Goal: Information Seeking & Learning: Learn about a topic

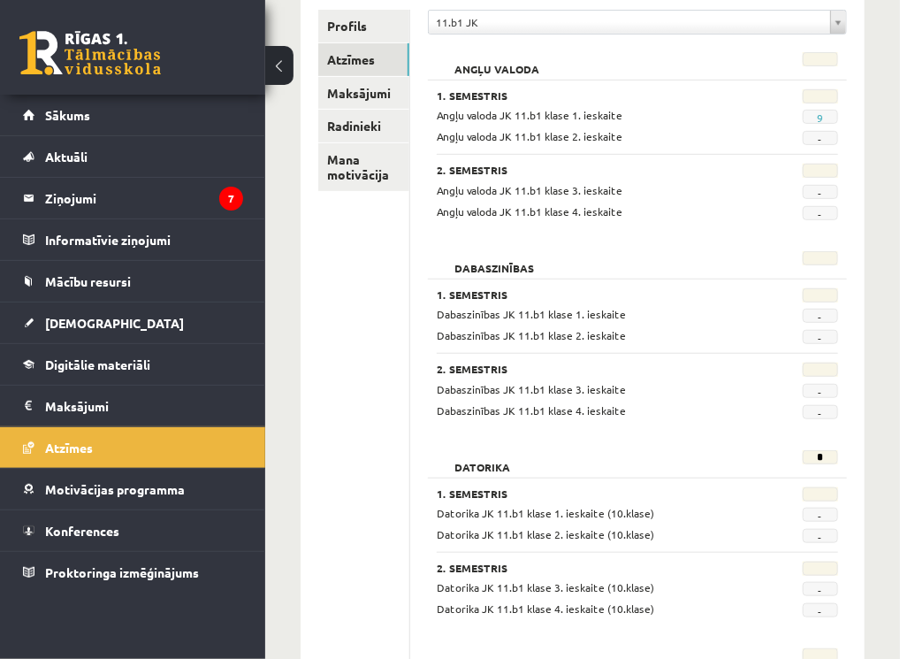
scroll to position [242, 0]
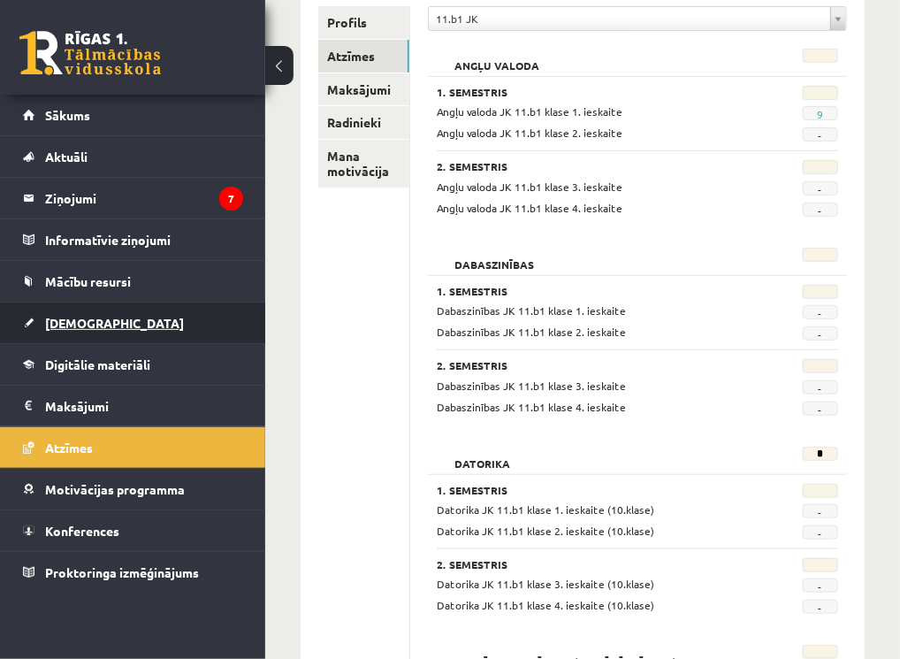
click at [101, 322] on link "[DEMOGRAPHIC_DATA]" at bounding box center [133, 323] width 220 height 41
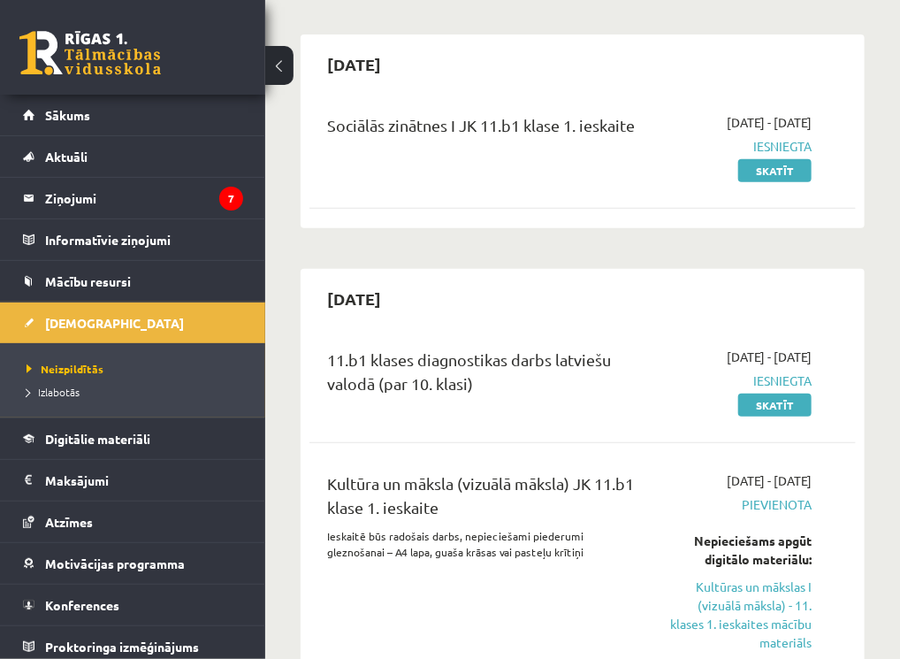
scroll to position [148, 0]
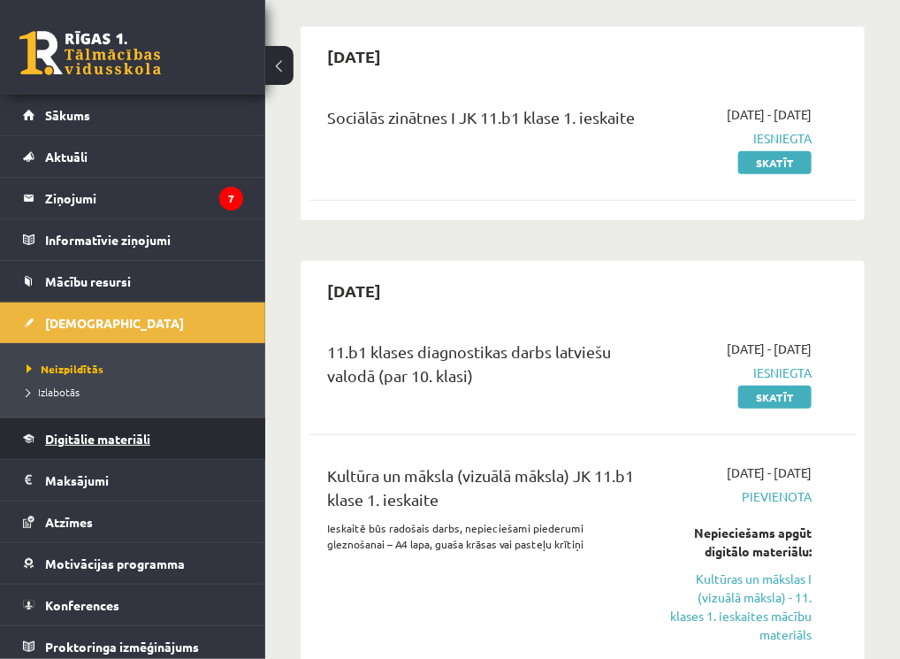
click at [108, 435] on span "Digitālie materiāli" at bounding box center [97, 439] width 105 height 16
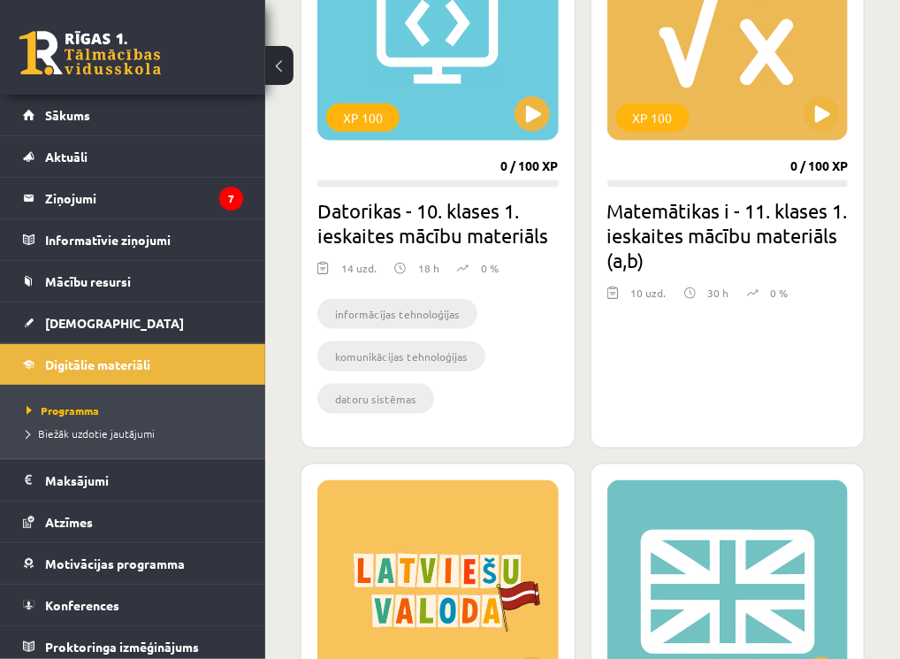
scroll to position [2918, 0]
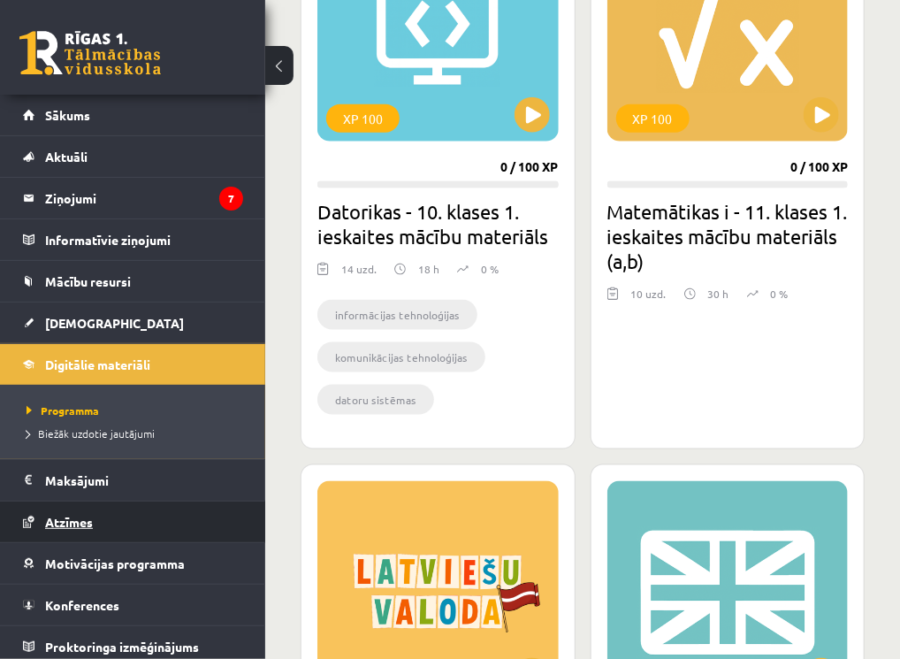
click at [76, 518] on span "Atzīmes" at bounding box center [69, 522] width 48 height 16
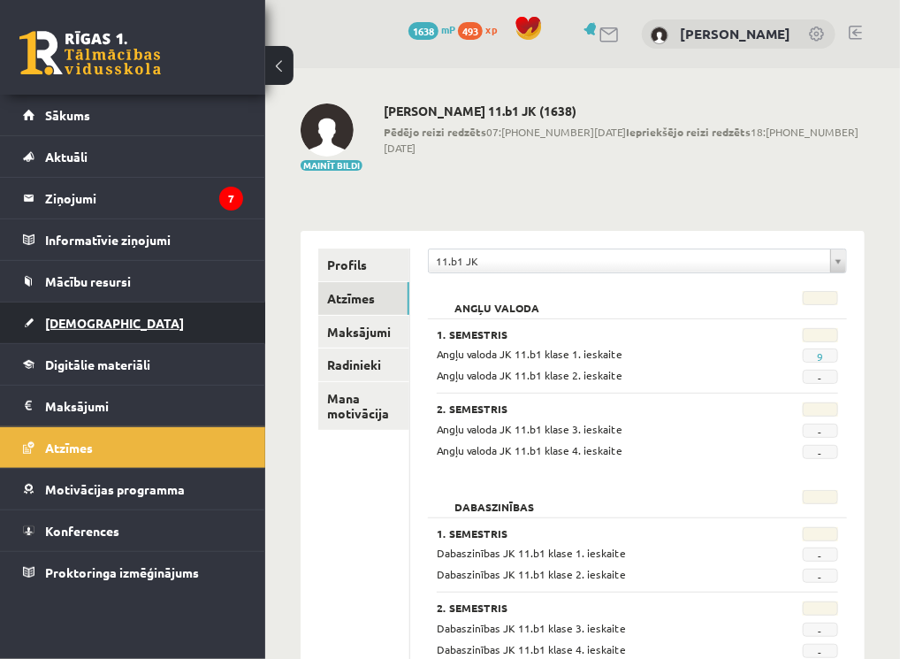
click at [89, 326] on span "[DEMOGRAPHIC_DATA]" at bounding box center [114, 323] width 139 height 16
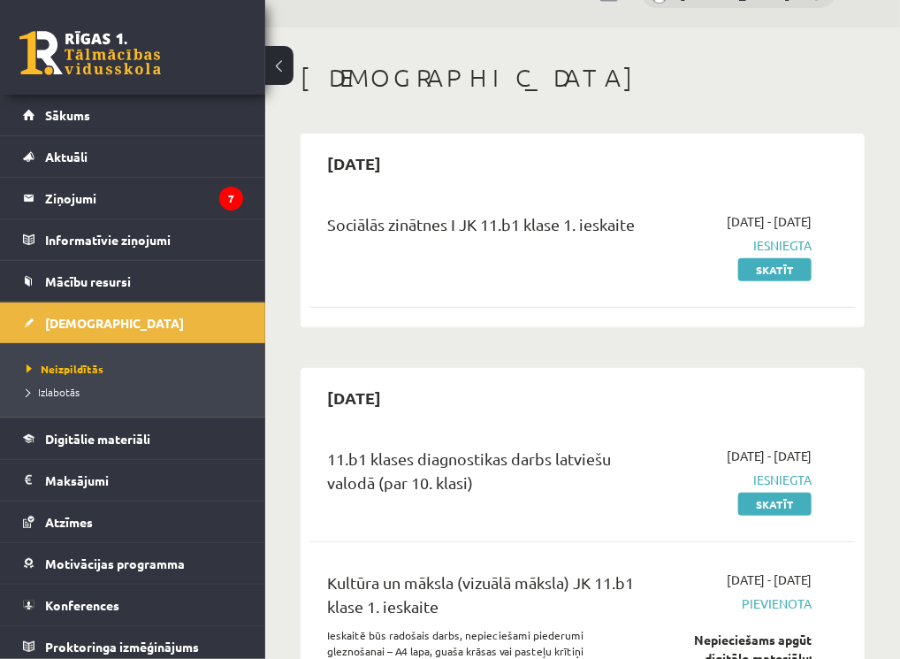
scroll to position [8, 0]
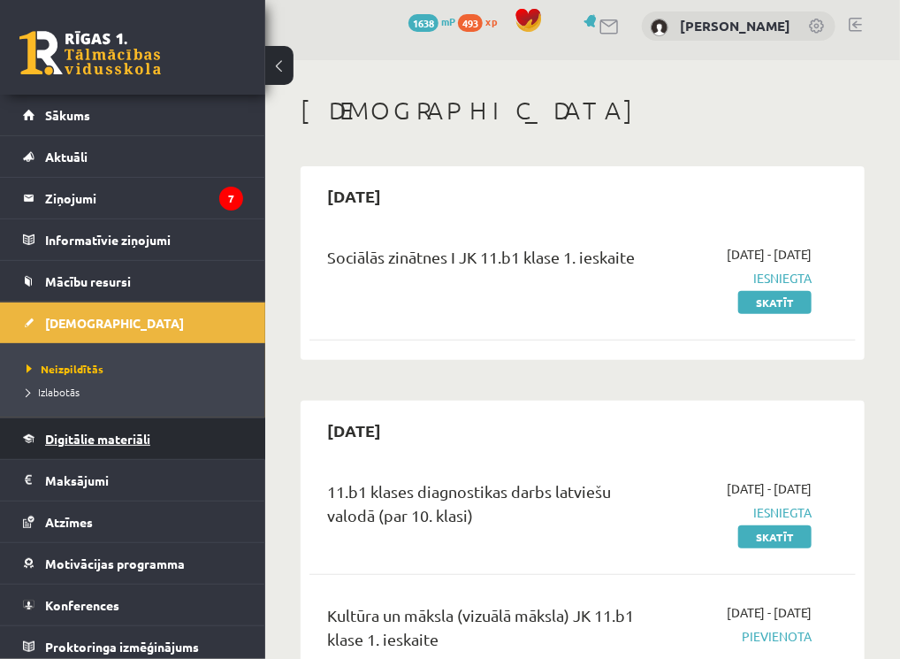
click at [99, 433] on span "Digitālie materiāli" at bounding box center [97, 439] width 105 height 16
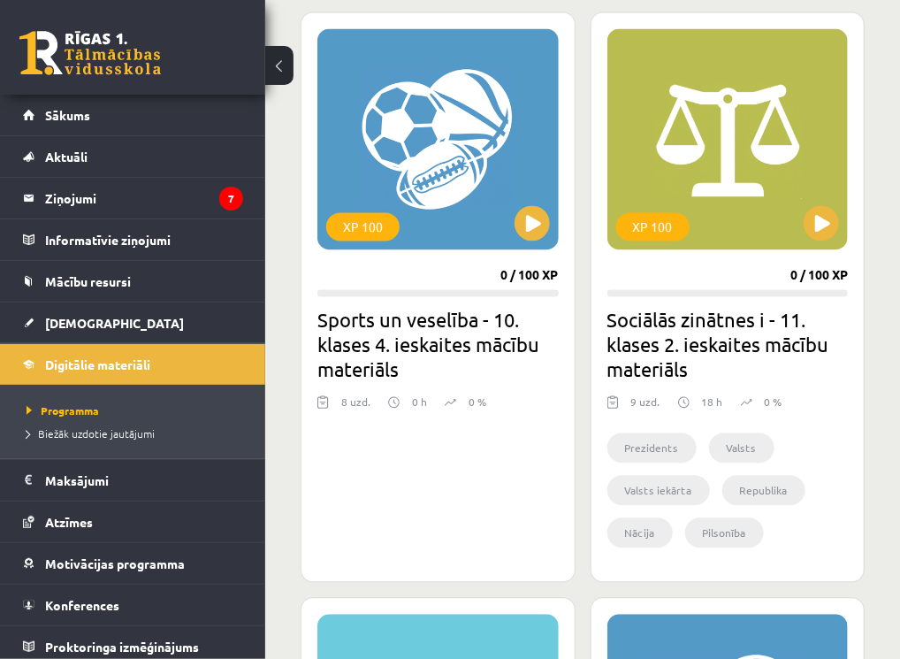
scroll to position [1055, 0]
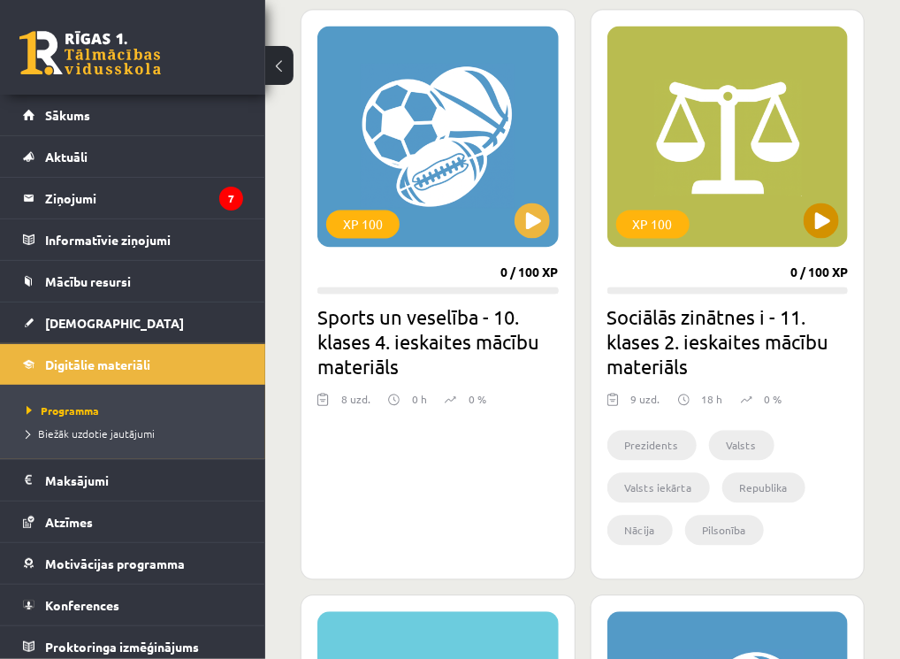
click at [727, 155] on div "XP 100" at bounding box center [728, 137] width 241 height 221
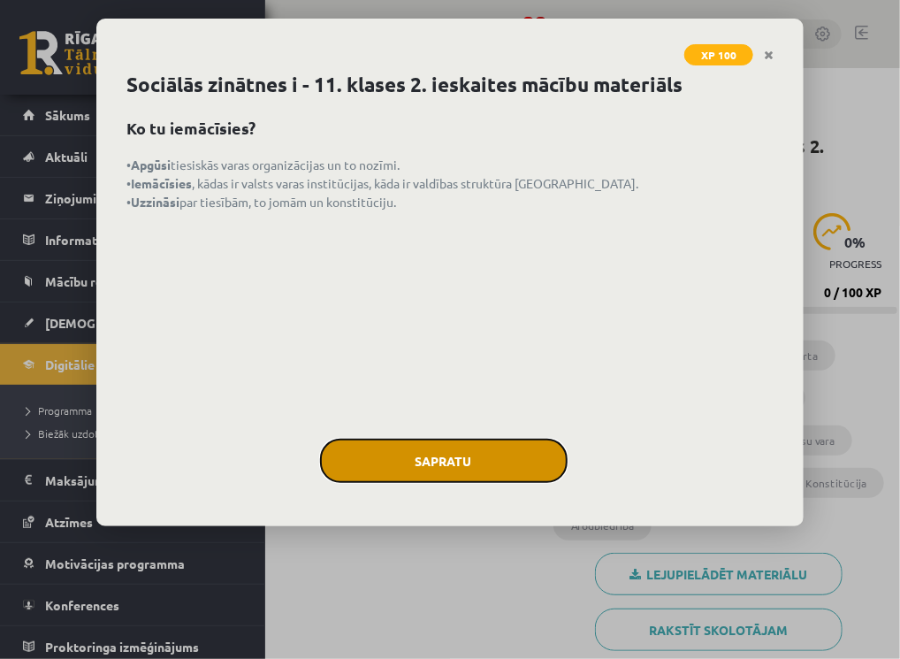
click at [473, 456] on button "Sapratu" at bounding box center [444, 461] width 248 height 44
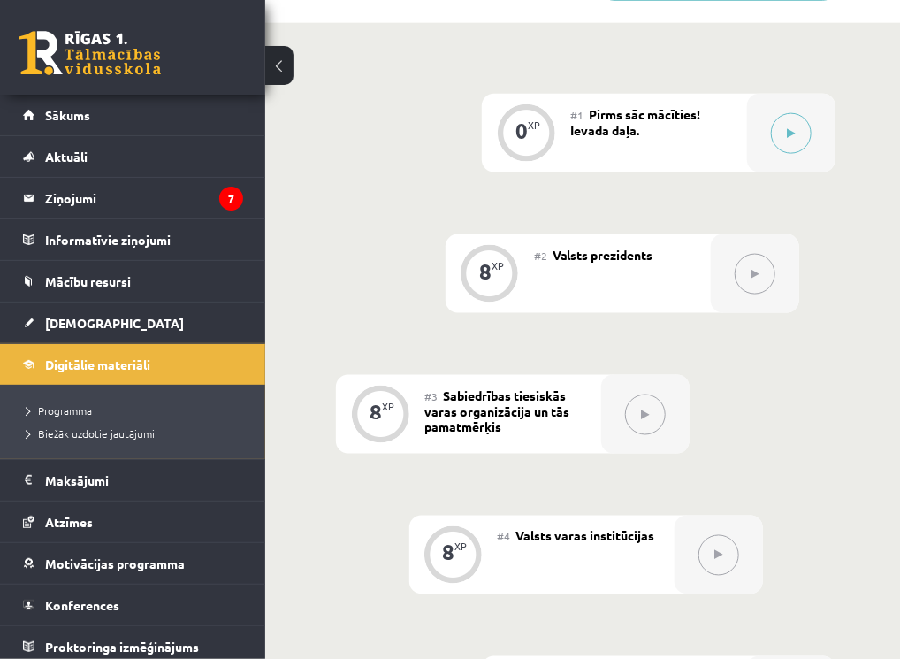
scroll to position [708, 0]
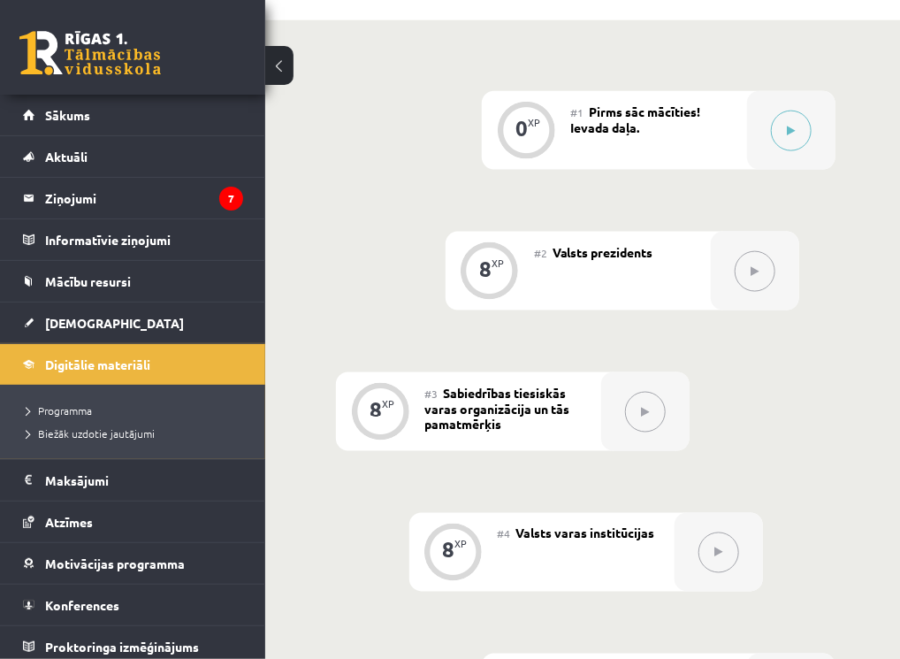
click at [717, 125] on div "#1 Pirms sāc mācīties! Ievada daļa." at bounding box center [659, 130] width 177 height 79
click at [789, 125] on button at bounding box center [791, 131] width 41 height 41
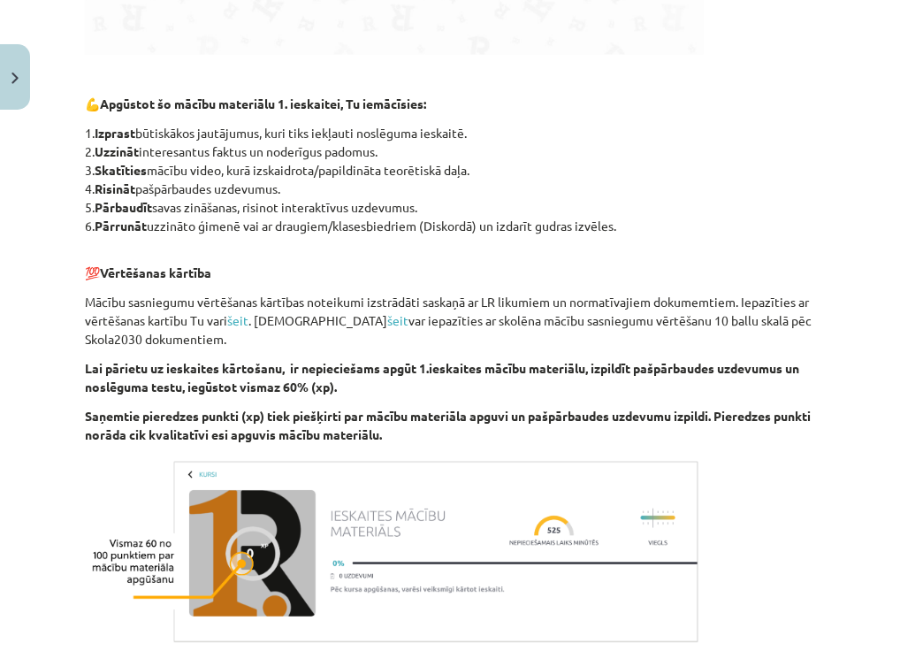
scroll to position [1047, 0]
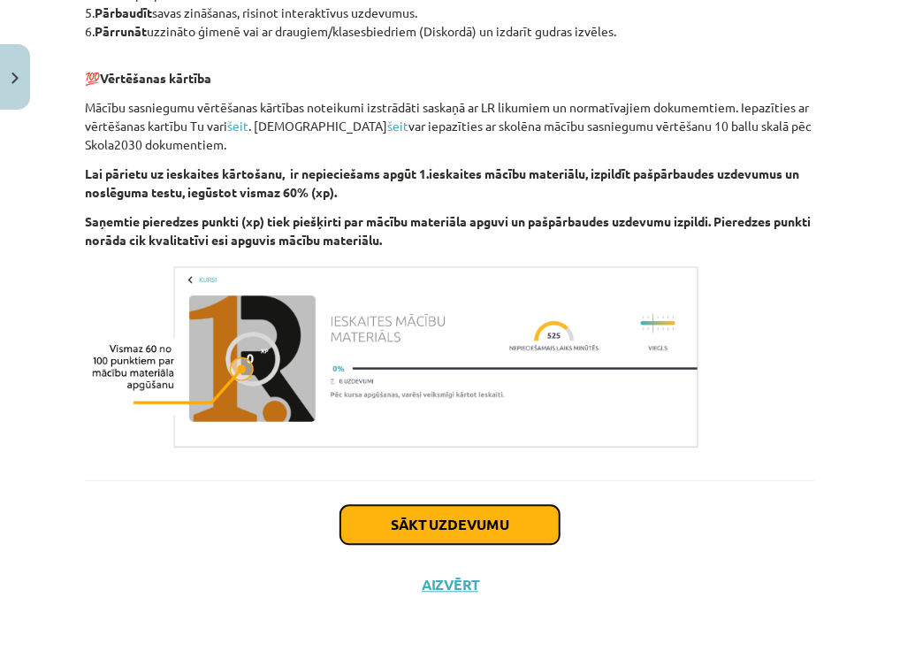
click at [400, 530] on button "Sākt uzdevumu" at bounding box center [450, 525] width 219 height 39
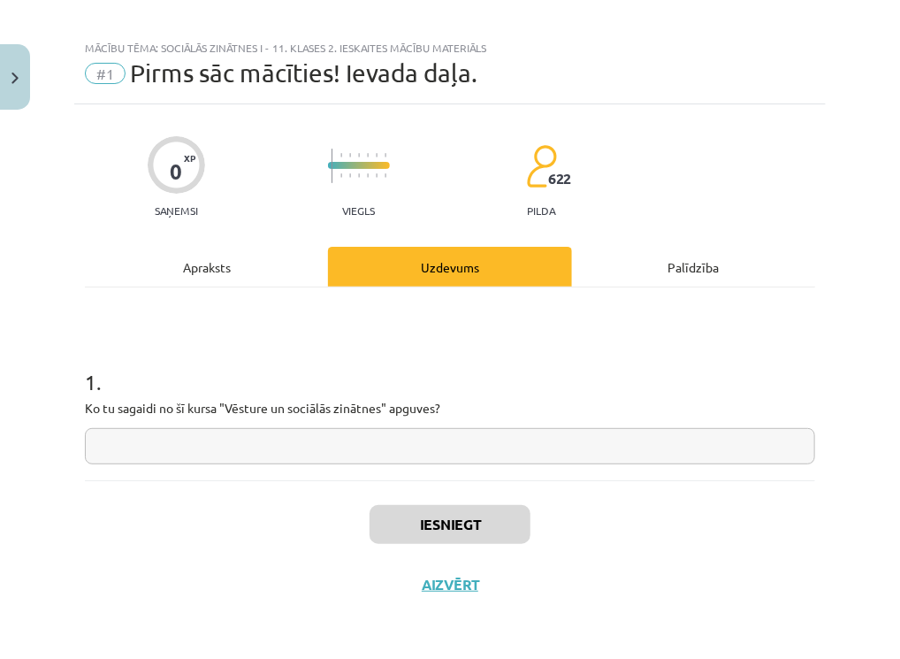
scroll to position [12, 0]
click at [278, 451] on input "text" at bounding box center [450, 447] width 731 height 36
paste input "**********"
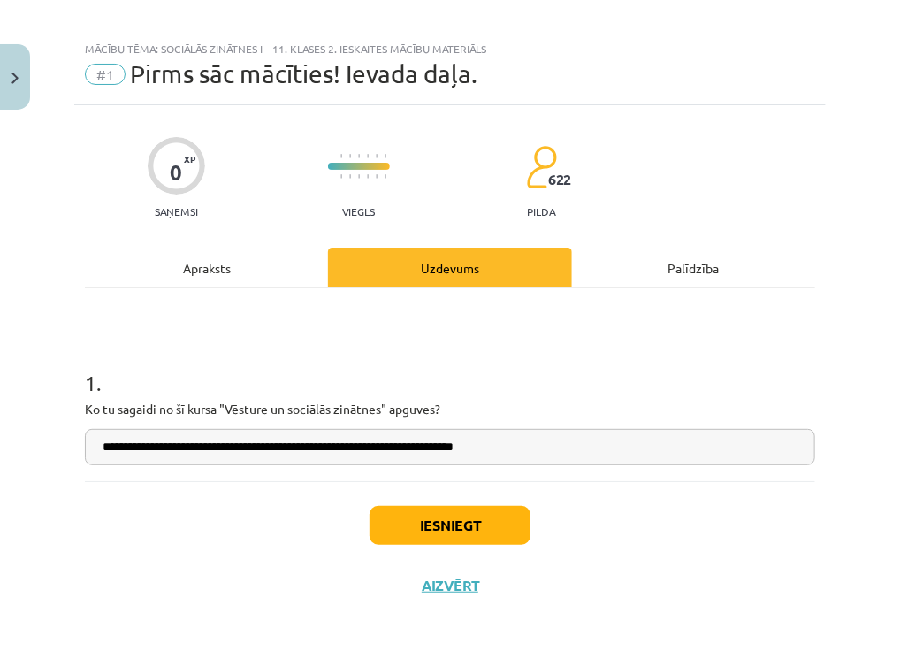
type input "**********"
click at [451, 528] on button "Iesniegt" at bounding box center [450, 525] width 161 height 39
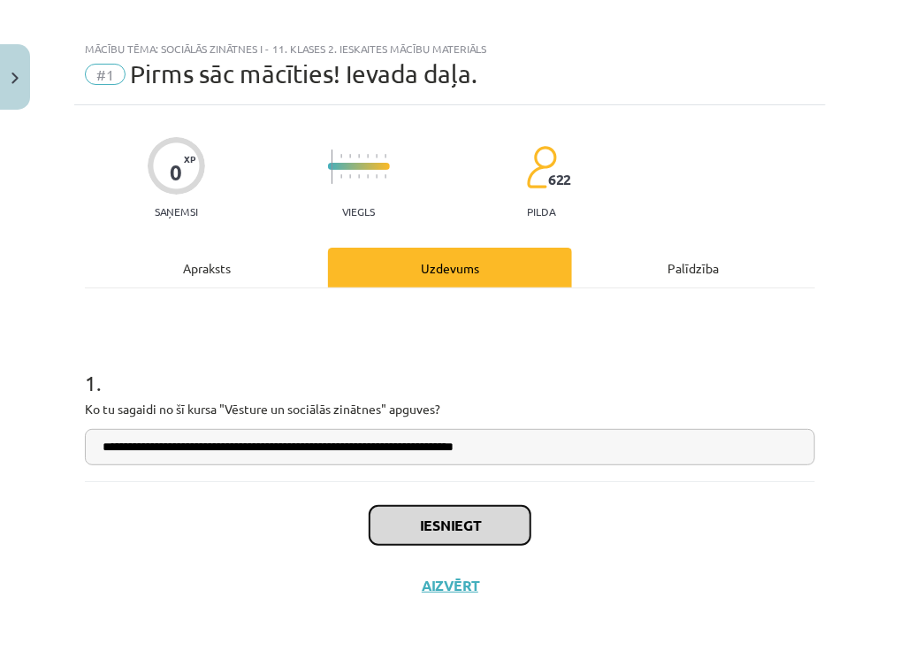
click at [474, 525] on button "Iesniegt" at bounding box center [450, 525] width 161 height 39
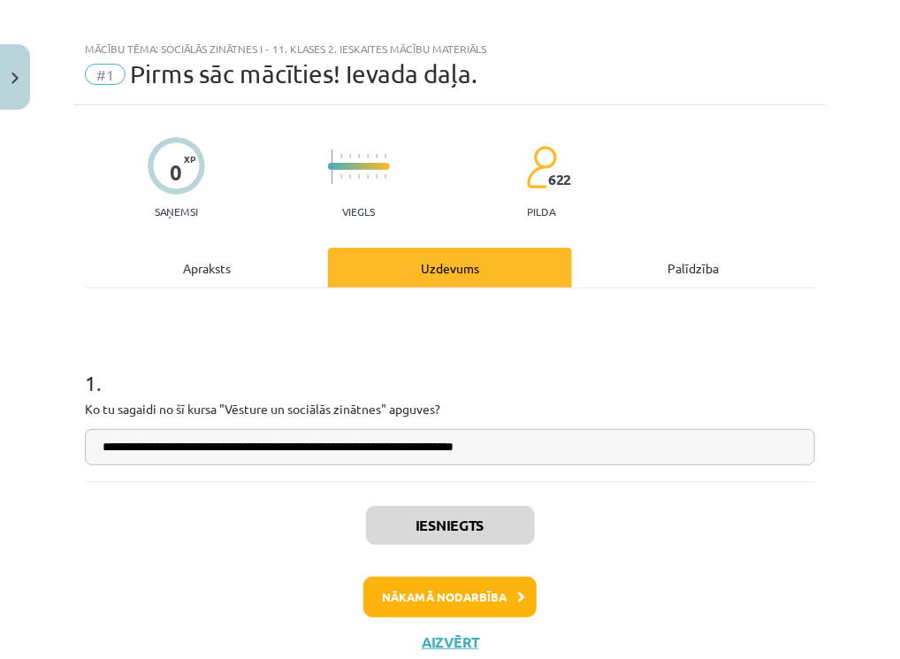
scroll to position [68, 0]
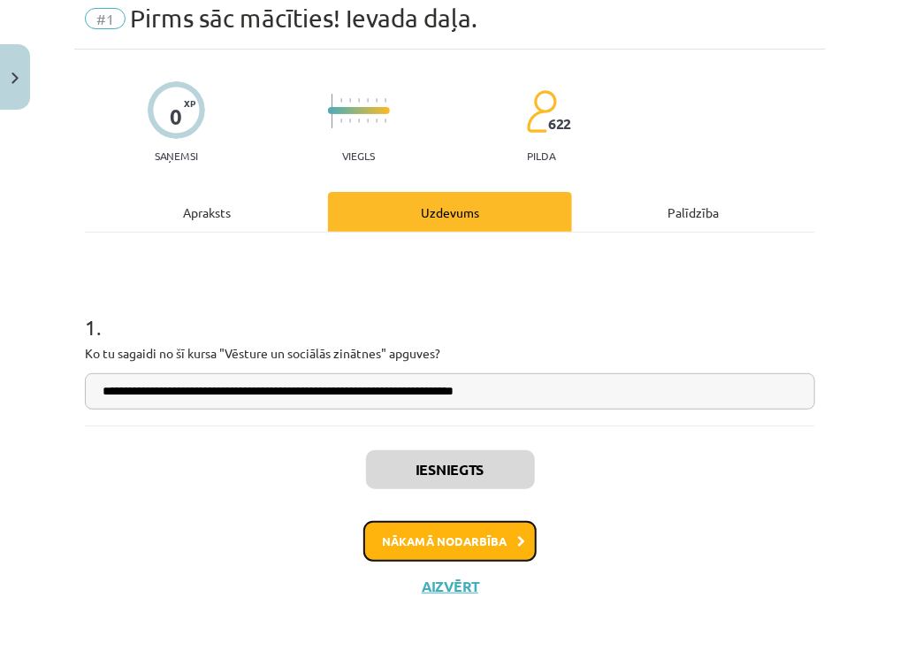
click at [459, 541] on button "Nākamā nodarbība" at bounding box center [450, 541] width 173 height 41
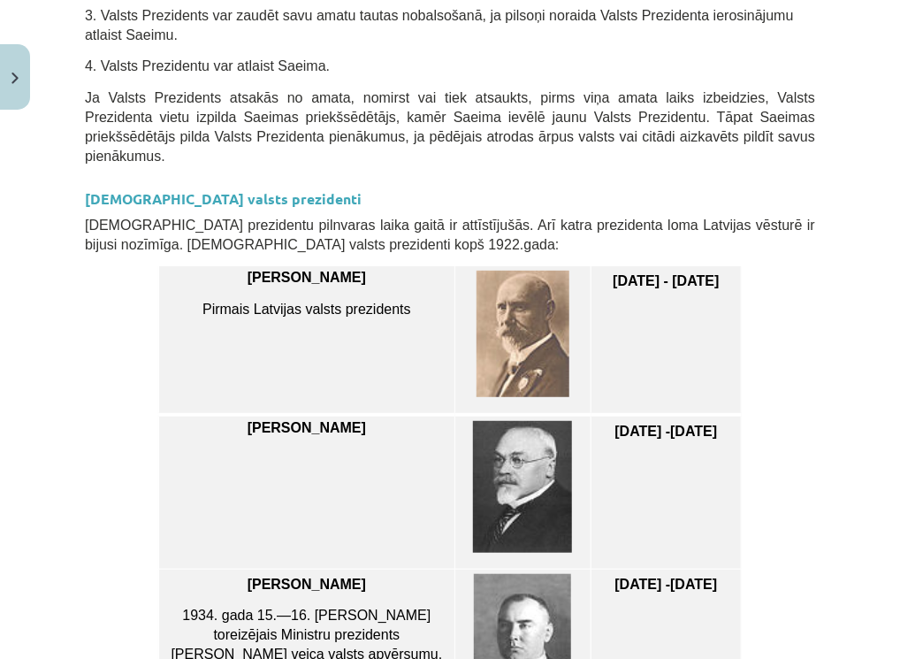
scroll to position [2332, 0]
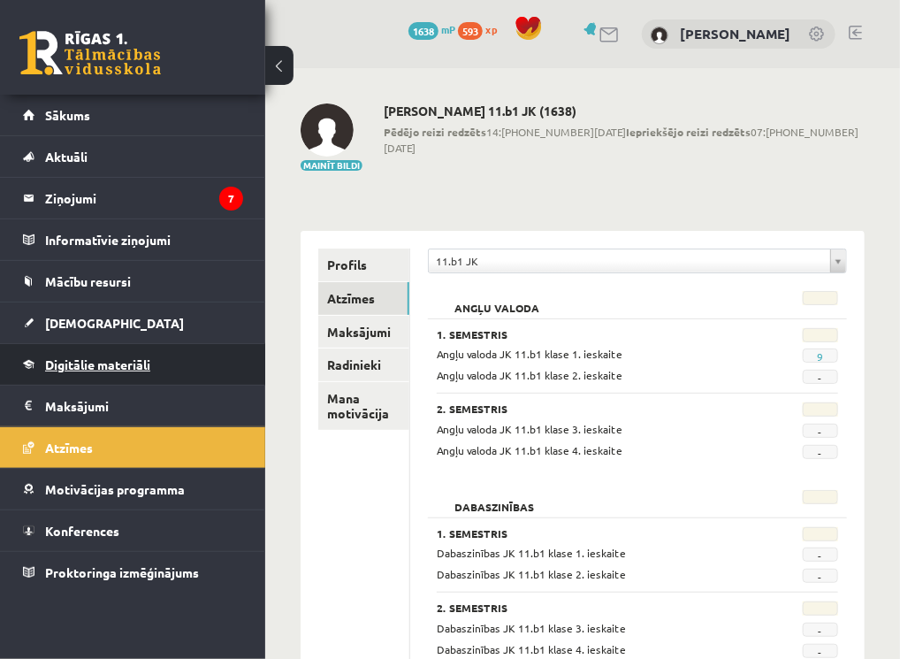
click at [68, 363] on span "Digitālie materiāli" at bounding box center [97, 364] width 105 height 16
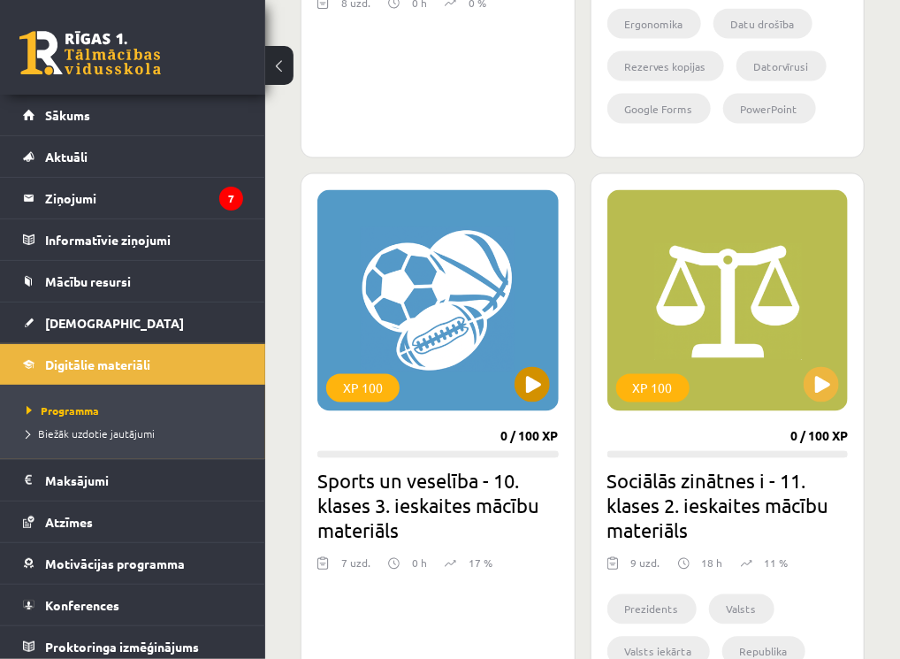
scroll to position [869, 0]
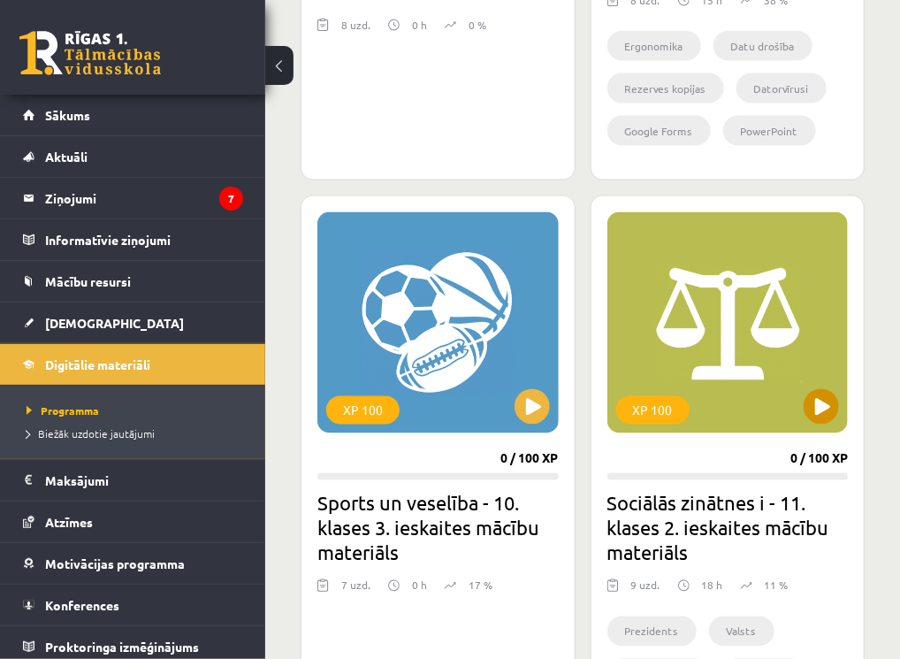
click at [674, 359] on div "XP 100" at bounding box center [728, 322] width 241 height 221
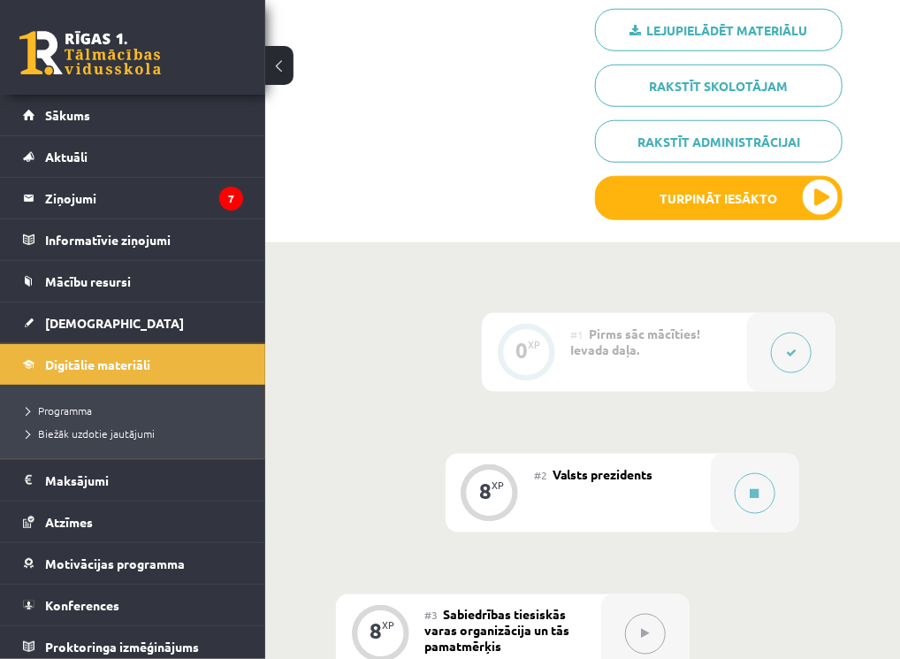
scroll to position [547, 0]
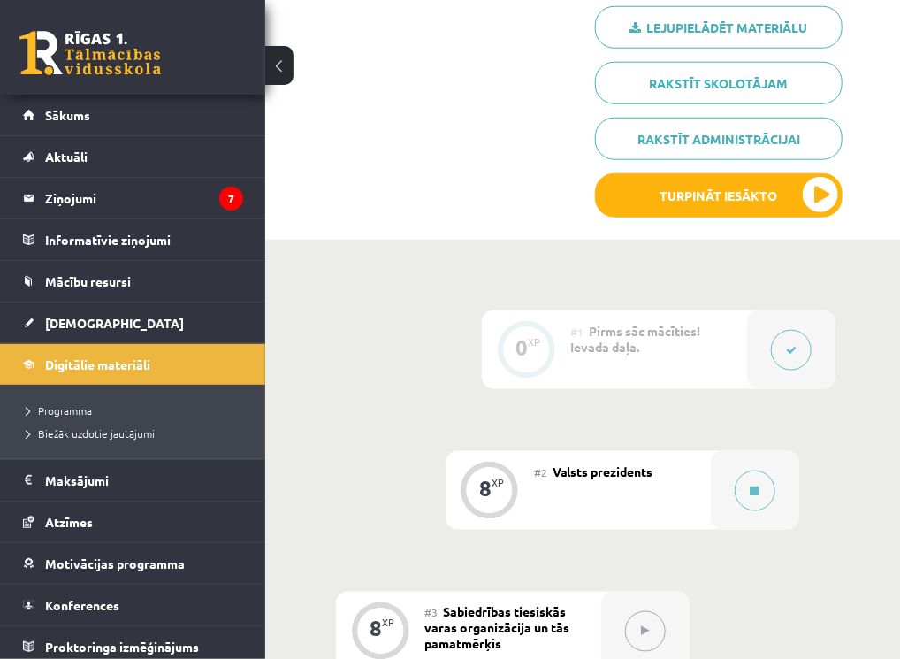
click at [676, 371] on div "#1 Pirms sāc mācīties! Ievada daļa." at bounding box center [659, 349] width 177 height 79
click at [629, 476] on span "Valsts prezidents" at bounding box center [603, 471] width 101 height 16
click at [754, 490] on icon at bounding box center [755, 491] width 9 height 11
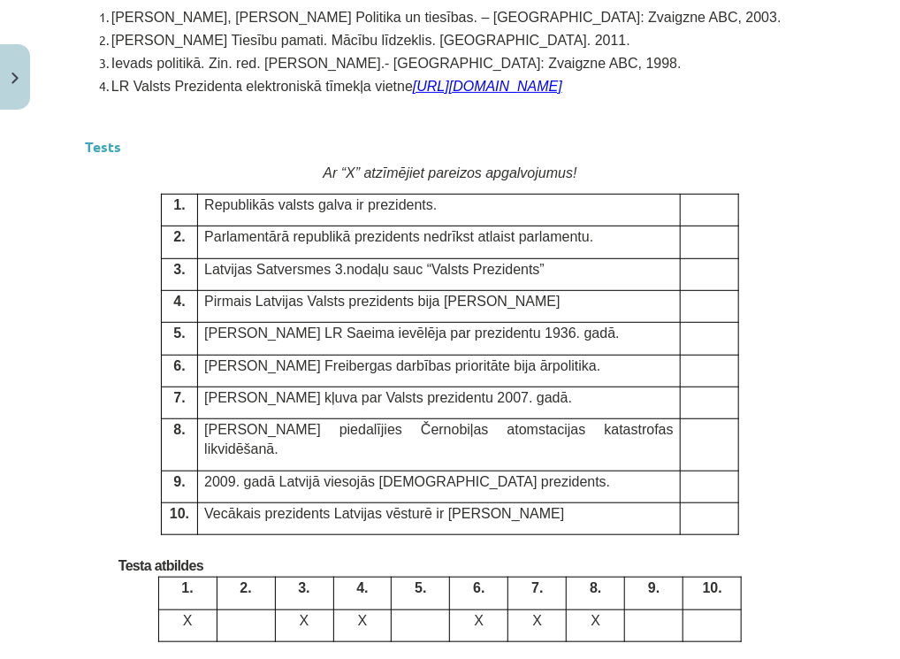
scroll to position [4660, 0]
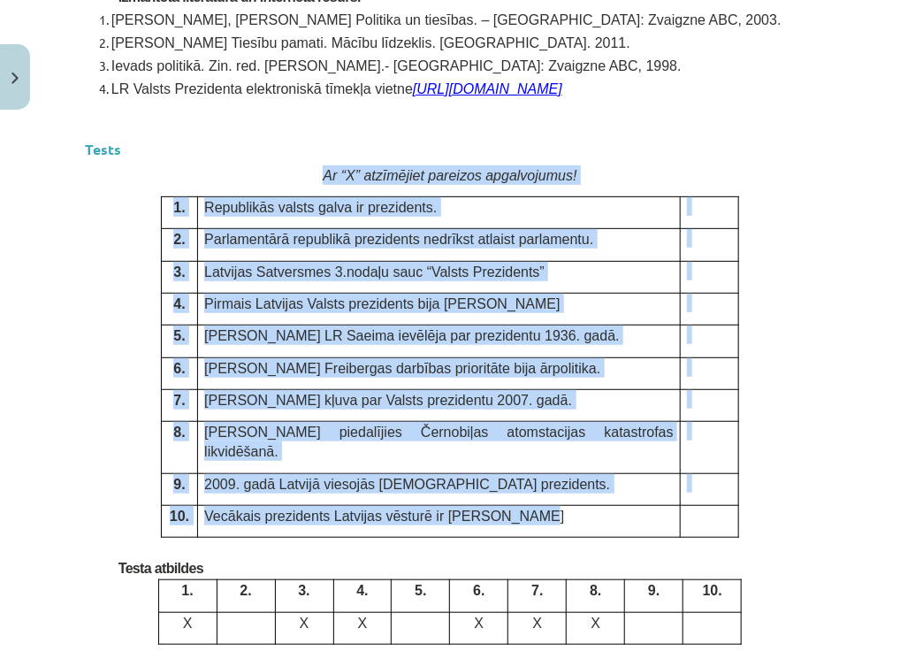
drag, startPoint x: 321, startPoint y: 160, endPoint x: 572, endPoint y: 496, distance: 419.6
copy div "Ar “X” atzīmējiet pareizos apgalvojumus! 1. Republikās valsts galva ir preziden…"
click at [690, 204] on p at bounding box center [709, 206] width 45 height 19
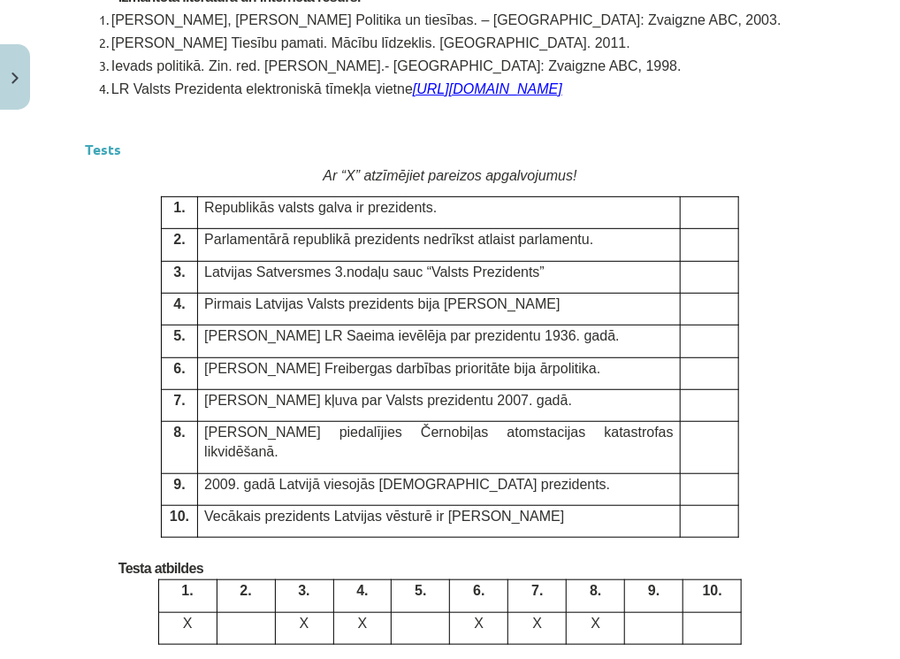
click at [691, 203] on p at bounding box center [709, 206] width 45 height 19
click at [692, 211] on td at bounding box center [709, 213] width 58 height 32
click at [693, 204] on p at bounding box center [709, 206] width 45 height 19
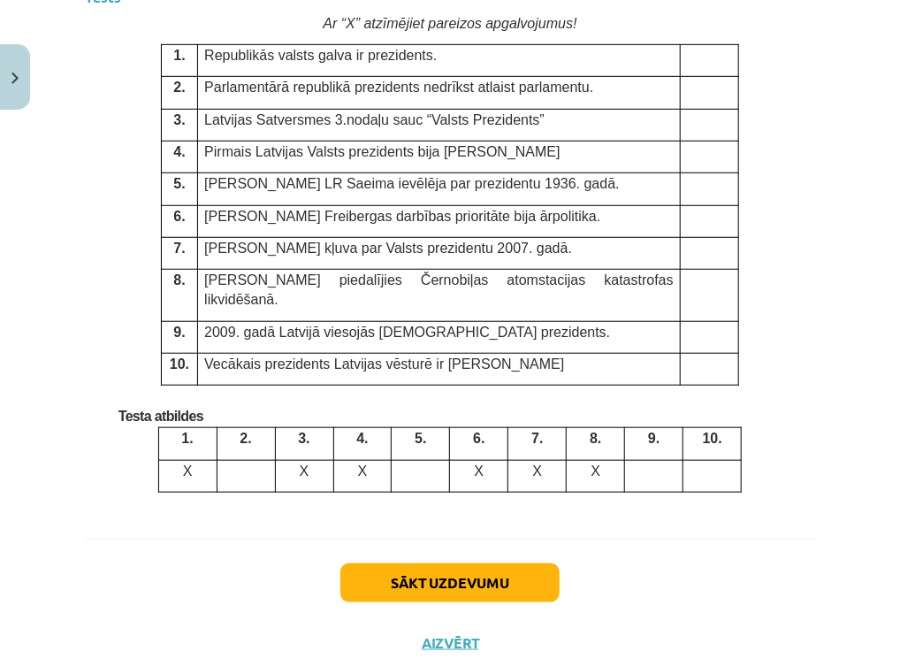
scroll to position [4841, 0]
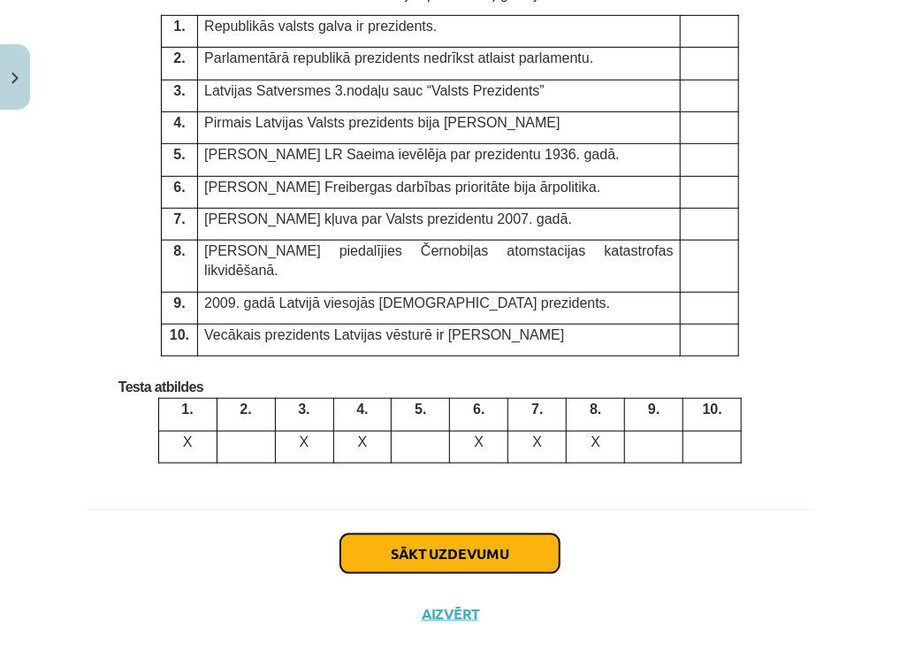
click at [433, 534] on button "Sākt uzdevumu" at bounding box center [450, 553] width 219 height 39
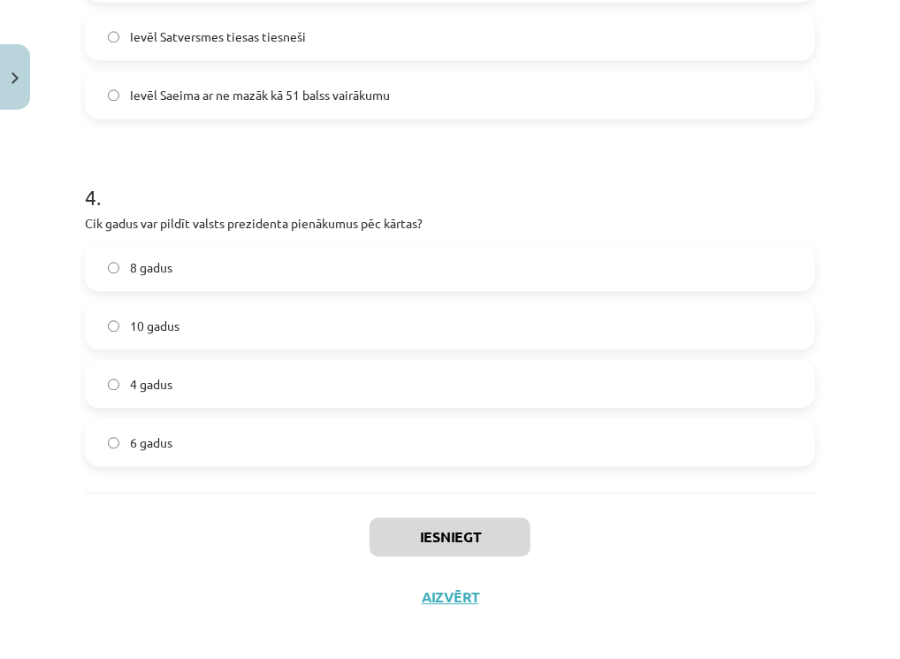
scroll to position [1252, 0]
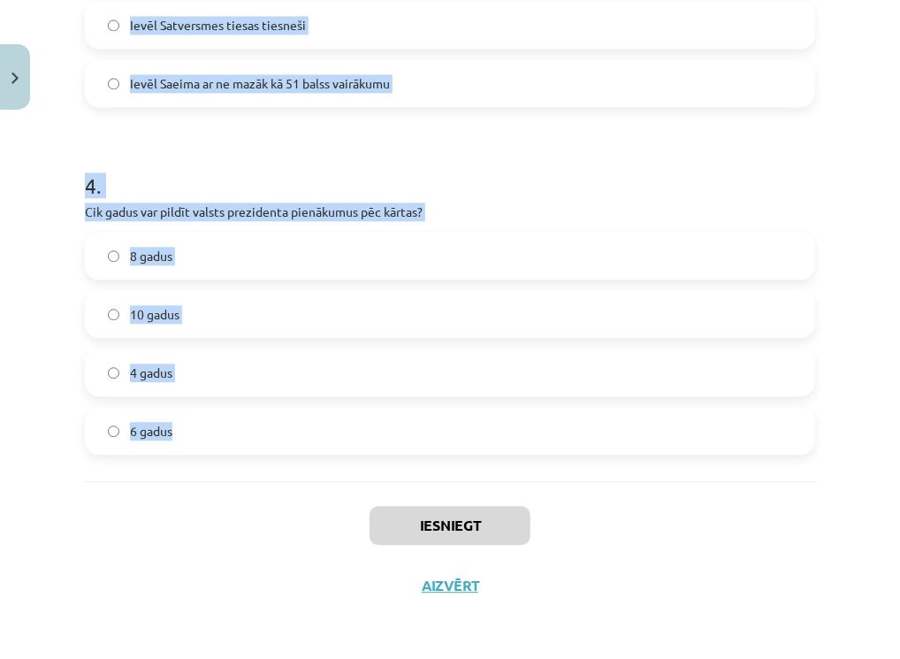
drag, startPoint x: 88, startPoint y: 294, endPoint x: 184, endPoint y: 442, distance: 176.7
copy form "1 . Kas ir valsts prezidents Latvijas Republikā? Augstākā militārā amatpersona …"
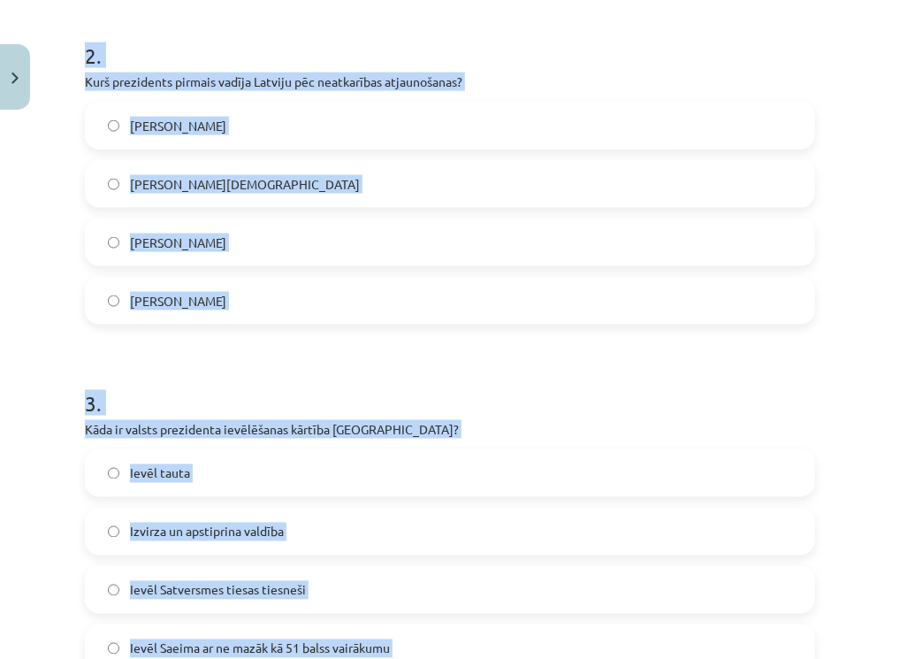
scroll to position [634, 0]
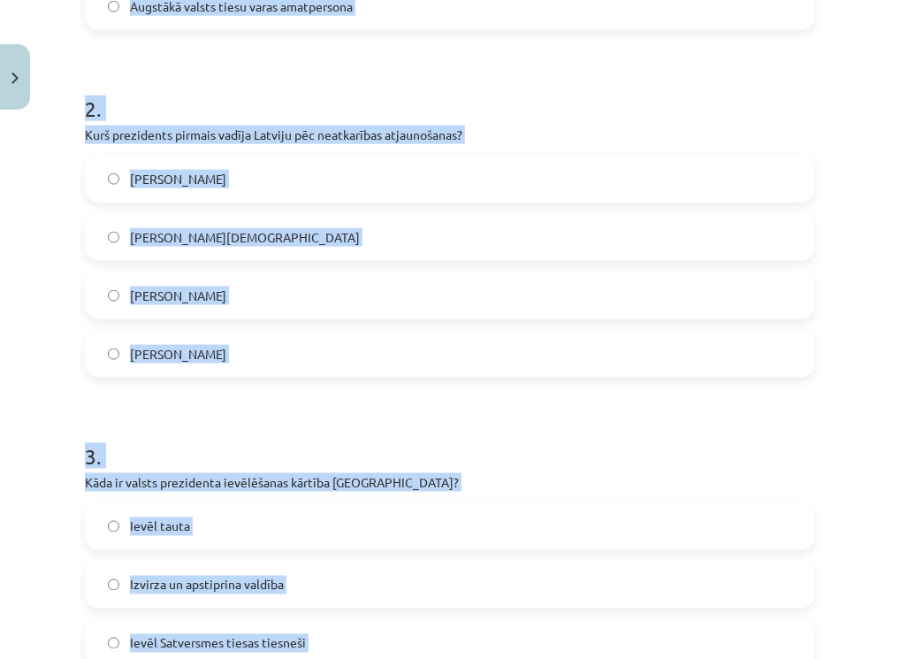
click at [122, 354] on label "Guntis Ulmanis" at bounding box center [450, 354] width 727 height 44
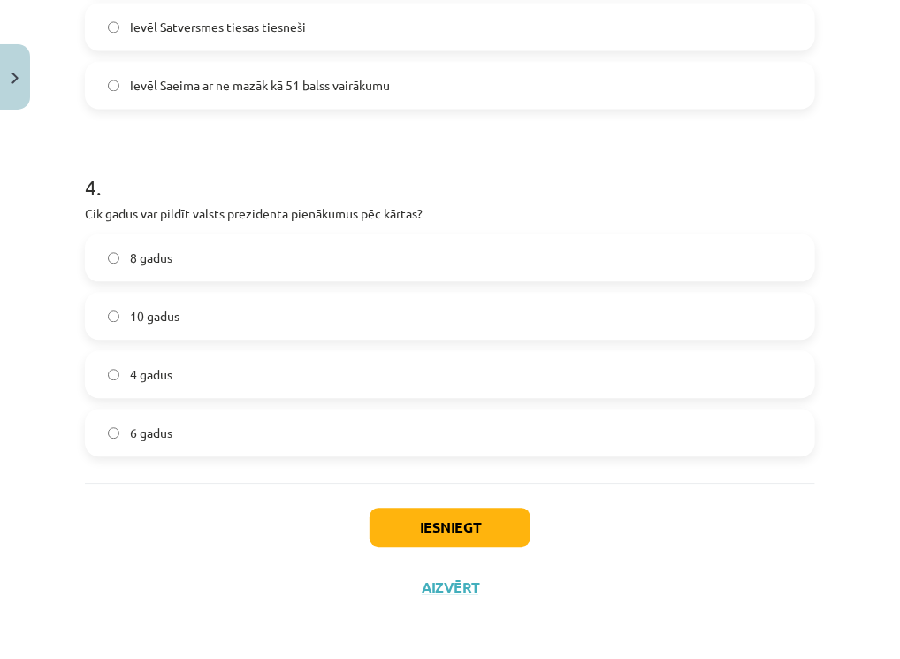
scroll to position [1252, 0]
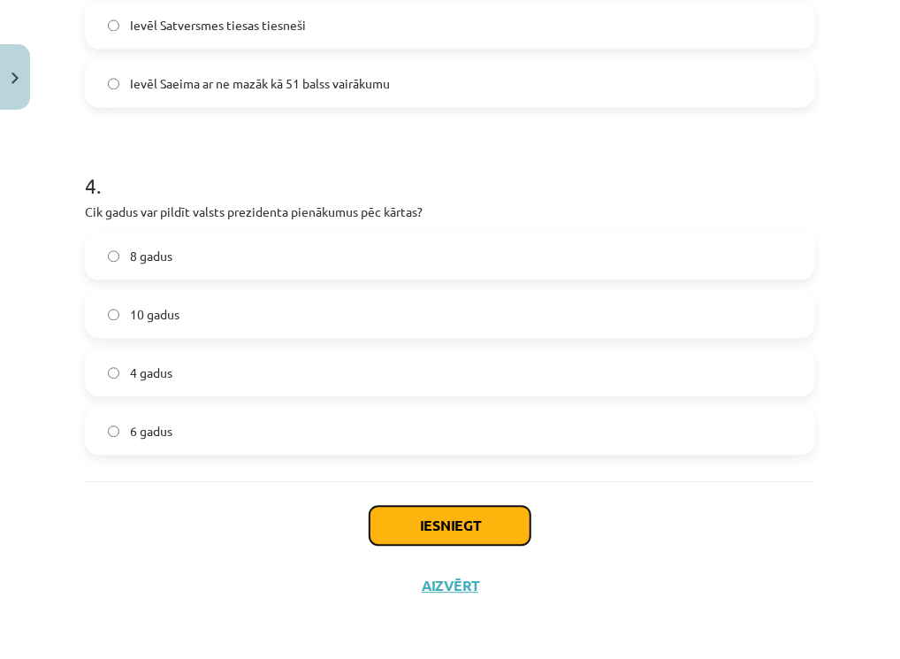
click at [410, 521] on button "Iesniegt" at bounding box center [450, 525] width 161 height 39
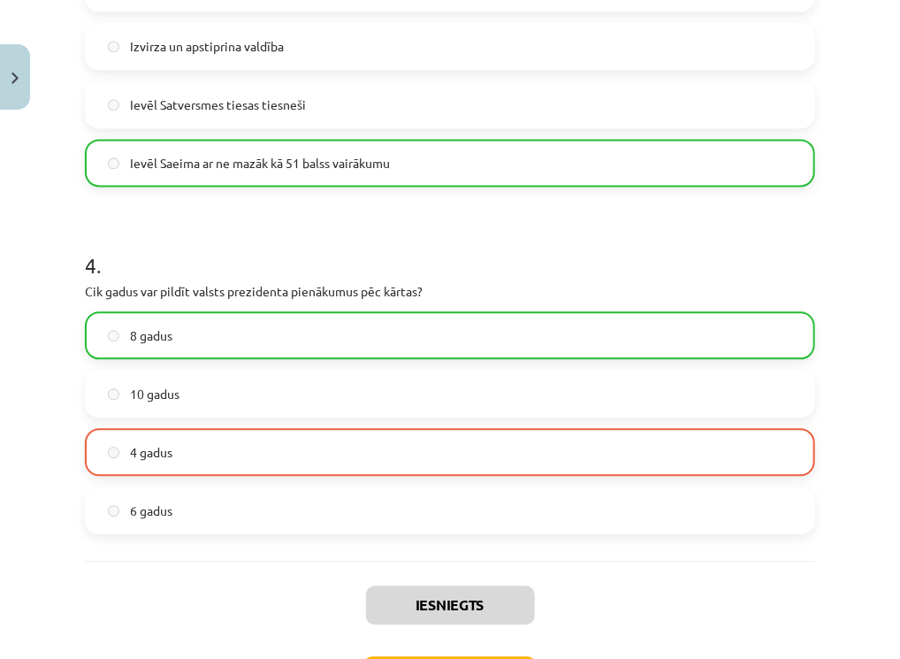
scroll to position [1308, 0]
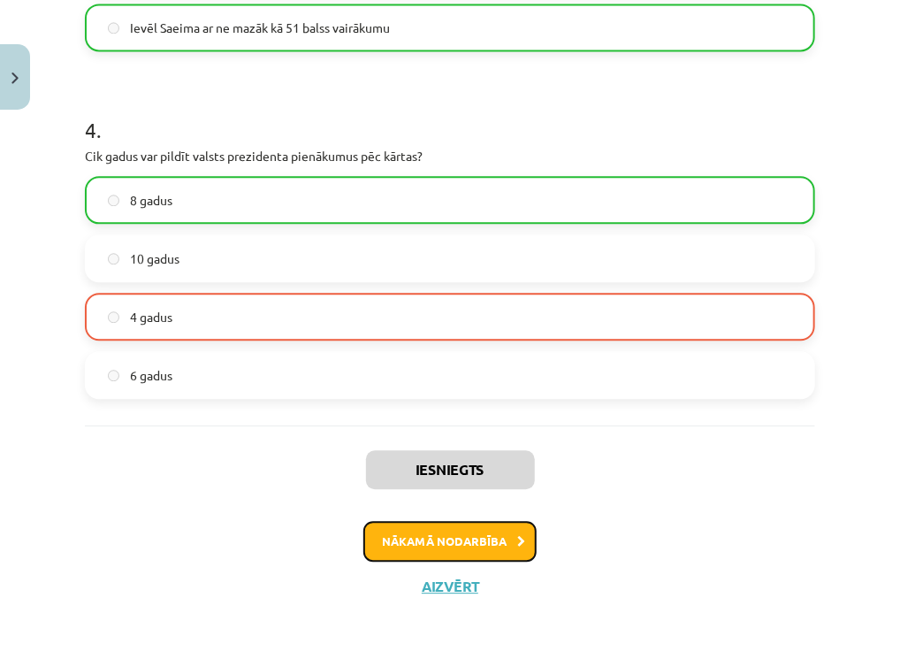
click at [463, 546] on button "Nākamā nodarbība" at bounding box center [450, 541] width 173 height 41
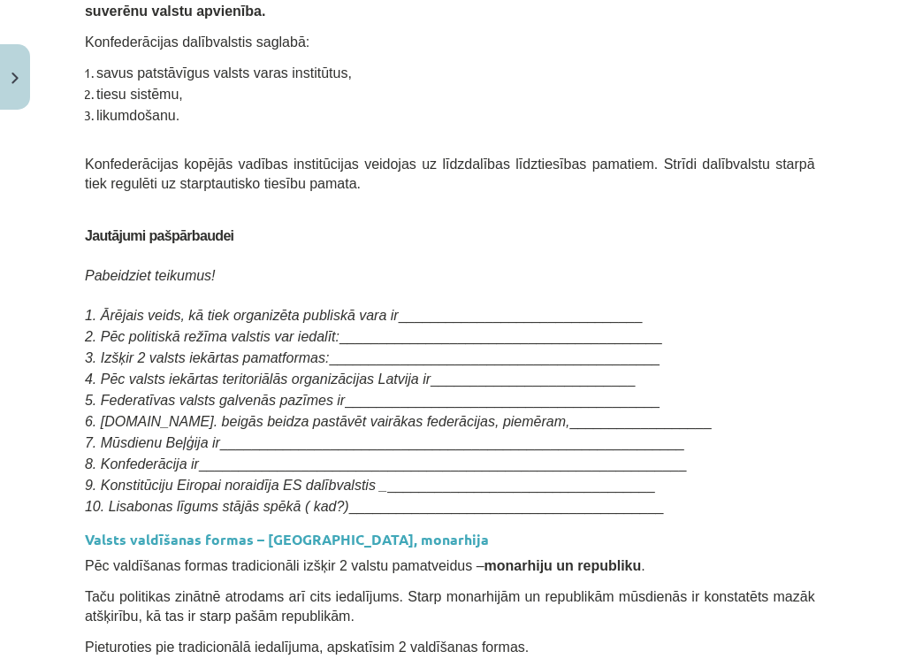
scroll to position [4318, 0]
click at [440, 309] on span "_______________________________" at bounding box center [521, 316] width 244 height 15
drag, startPoint x: 434, startPoint y: 267, endPoint x: 480, endPoint y: 266, distance: 46.0
click at [481, 309] on span "_______________________________" at bounding box center [521, 316] width 244 height 15
click at [392, 330] on span "_________________________________________" at bounding box center [501, 337] width 323 height 15
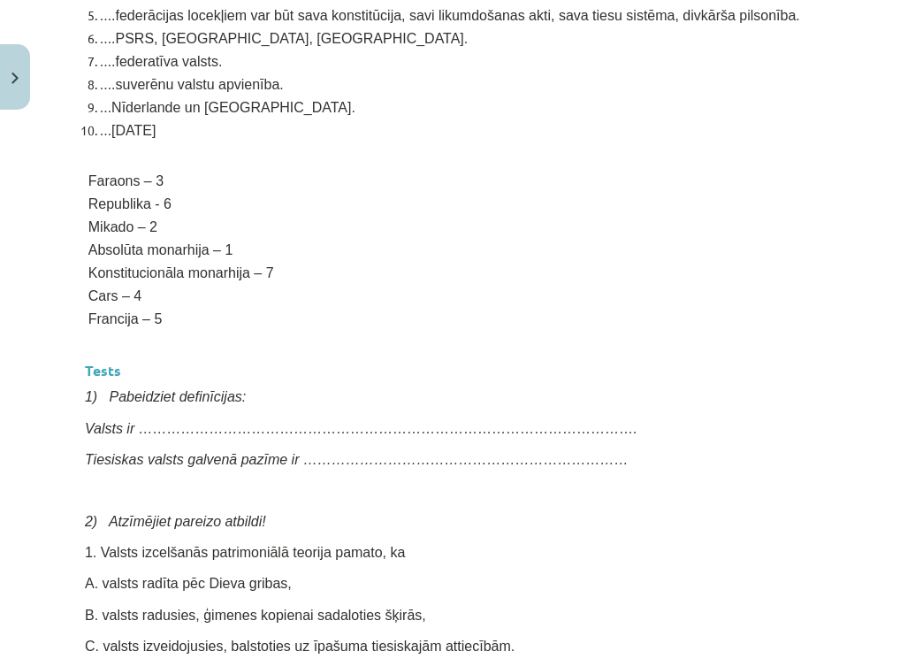
scroll to position [9305, 0]
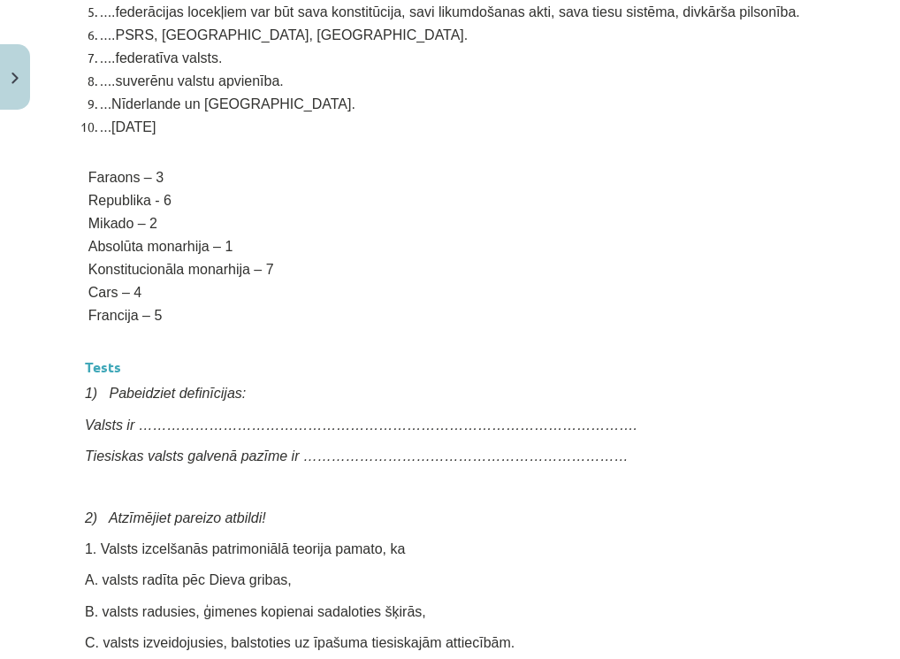
click at [142, 417] on span "Valsts ir ……………………………………………………………………………………………." at bounding box center [361, 424] width 553 height 15
drag, startPoint x: 141, startPoint y: 199, endPoint x: 170, endPoint y: 208, distance: 30.5
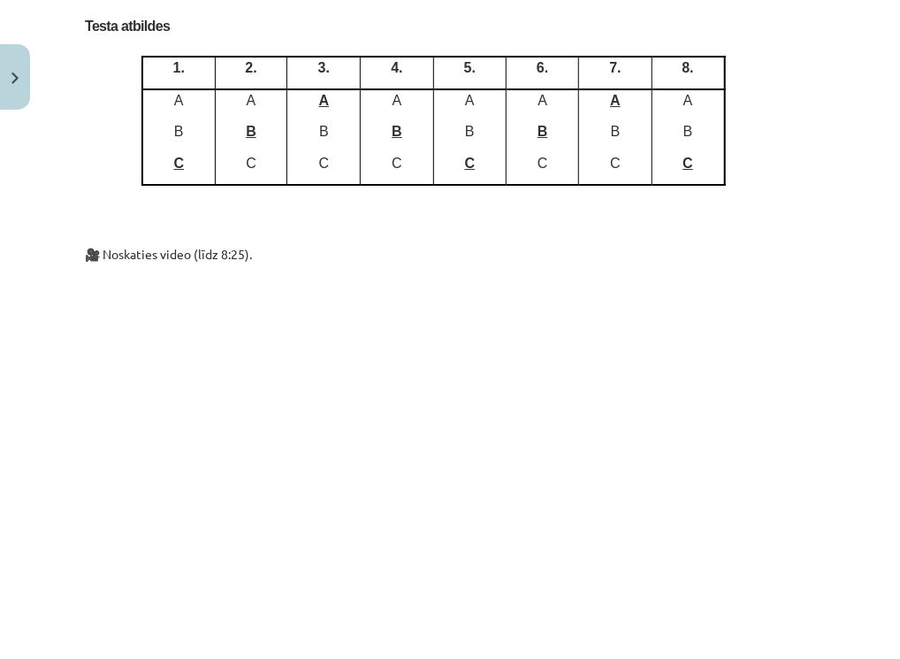
scroll to position [11102, 0]
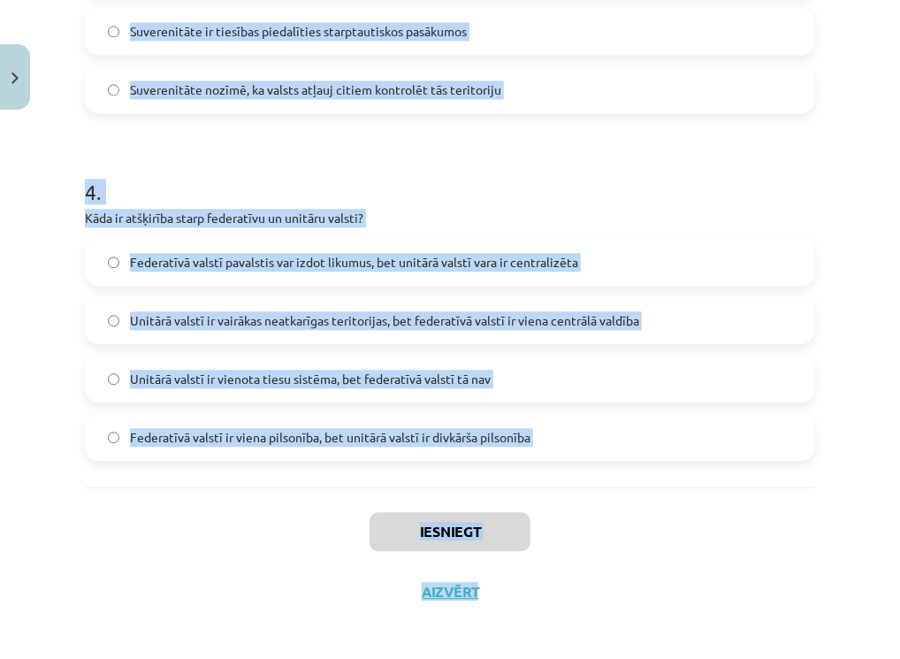
scroll to position [1252, 0]
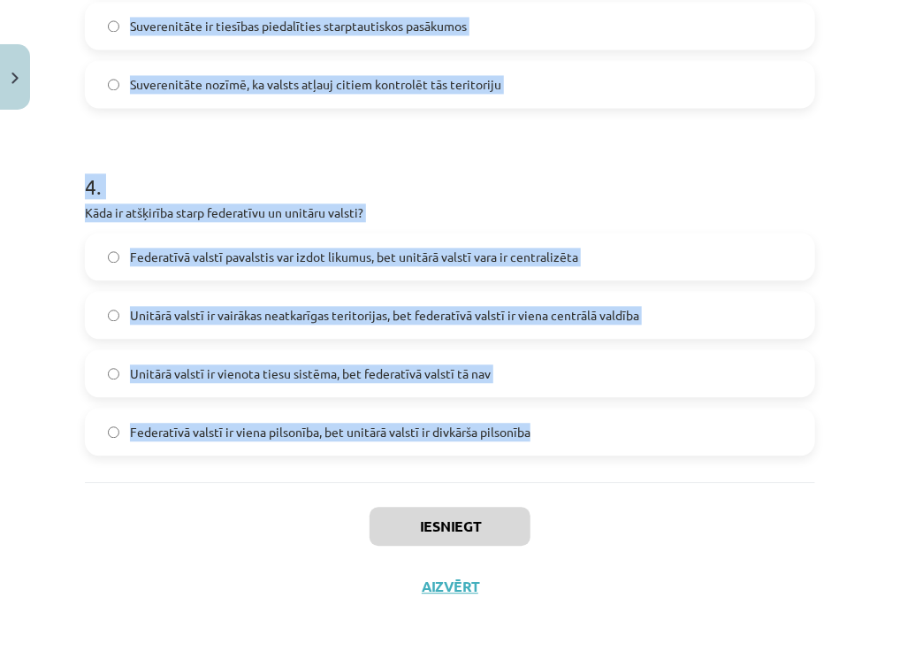
drag, startPoint x: 80, startPoint y: 421, endPoint x: 552, endPoint y: 434, distance: 472.5
copy form "Kas ir konfederācija? Viena valdība, kas pārvalda visu teritoriju neatkarīgi no…"
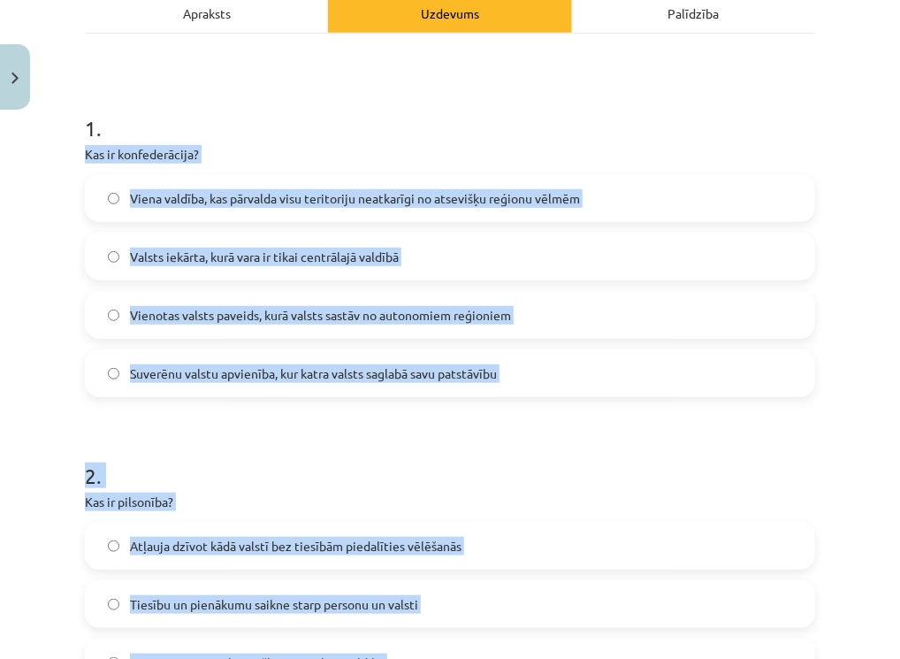
scroll to position [240, 0]
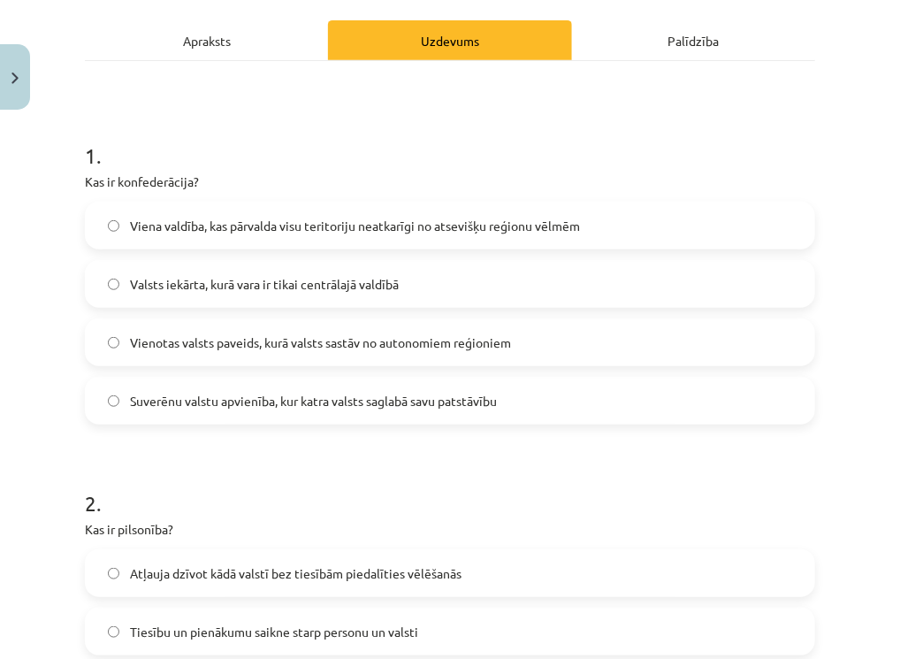
click at [440, 165] on h1 "1 ." at bounding box center [450, 139] width 731 height 55
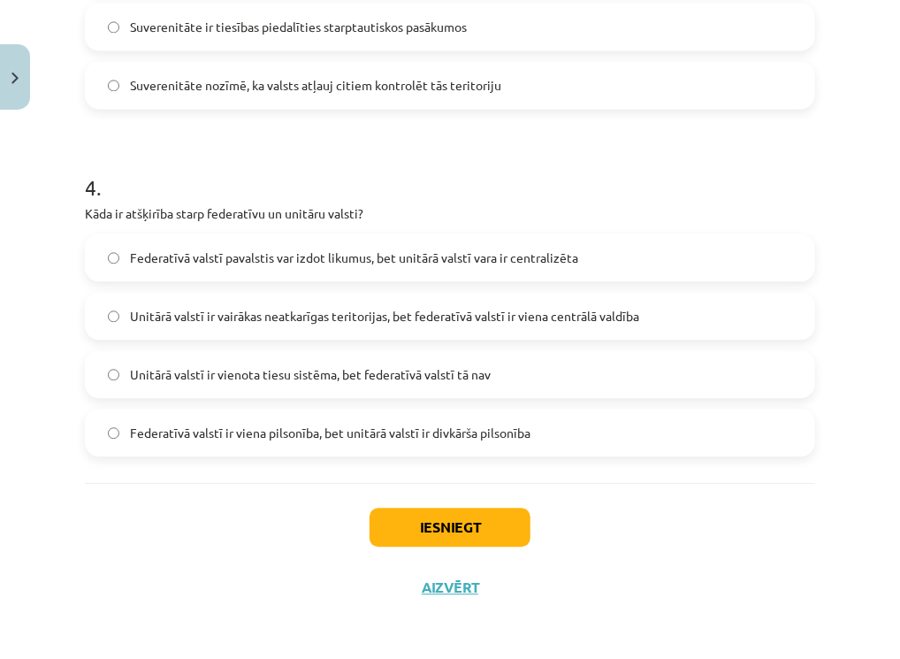
scroll to position [1254, 0]
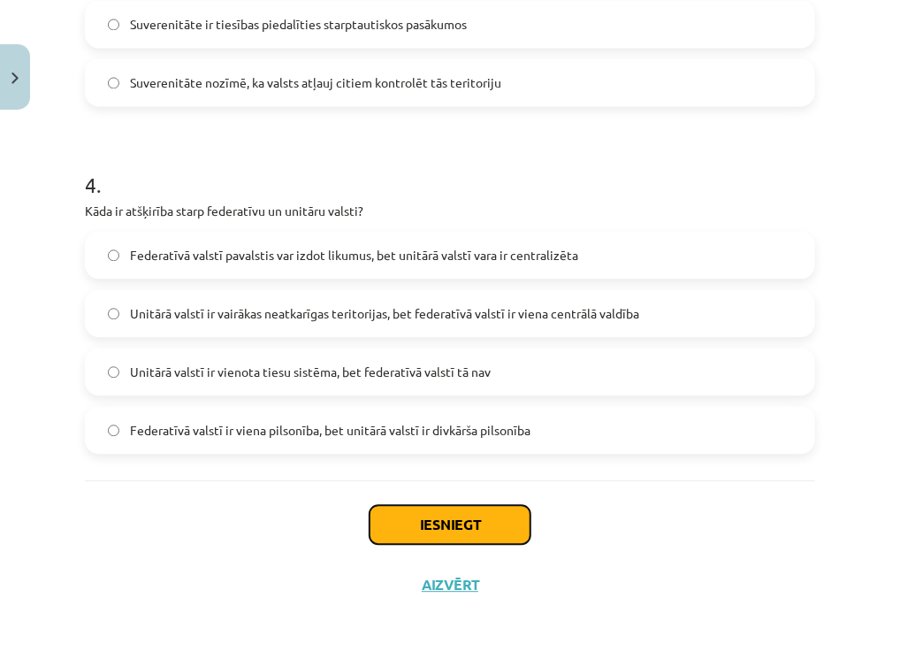
click at [464, 521] on button "Iesniegt" at bounding box center [450, 524] width 161 height 39
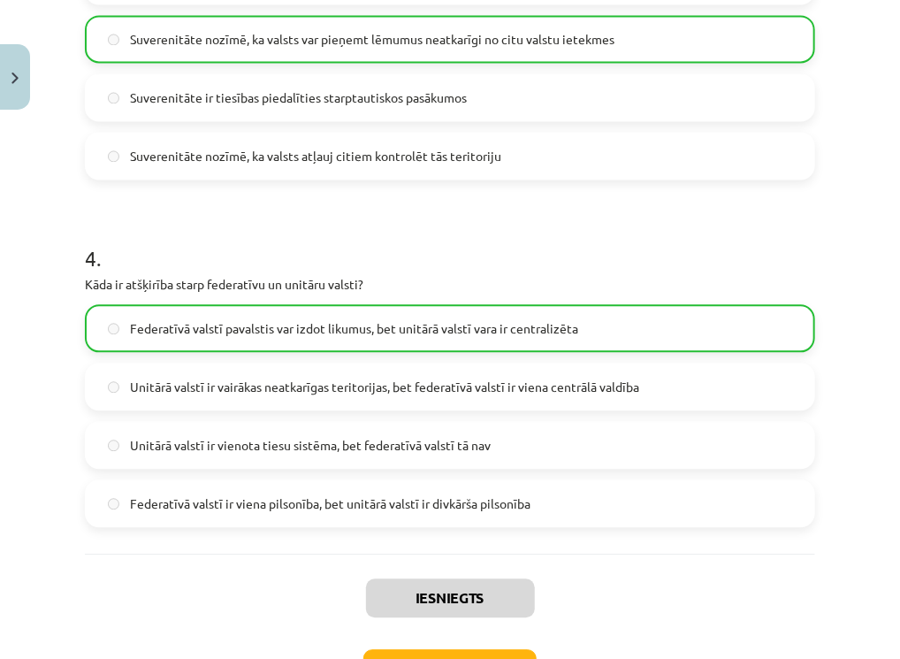
scroll to position [1310, 0]
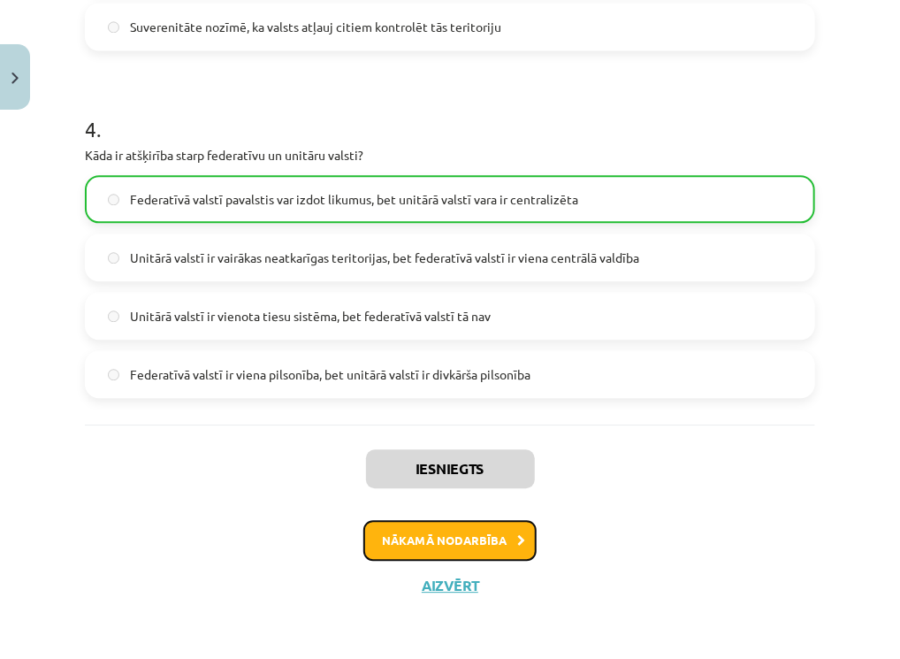
click at [462, 547] on button "Nākamā nodarbība" at bounding box center [450, 540] width 173 height 41
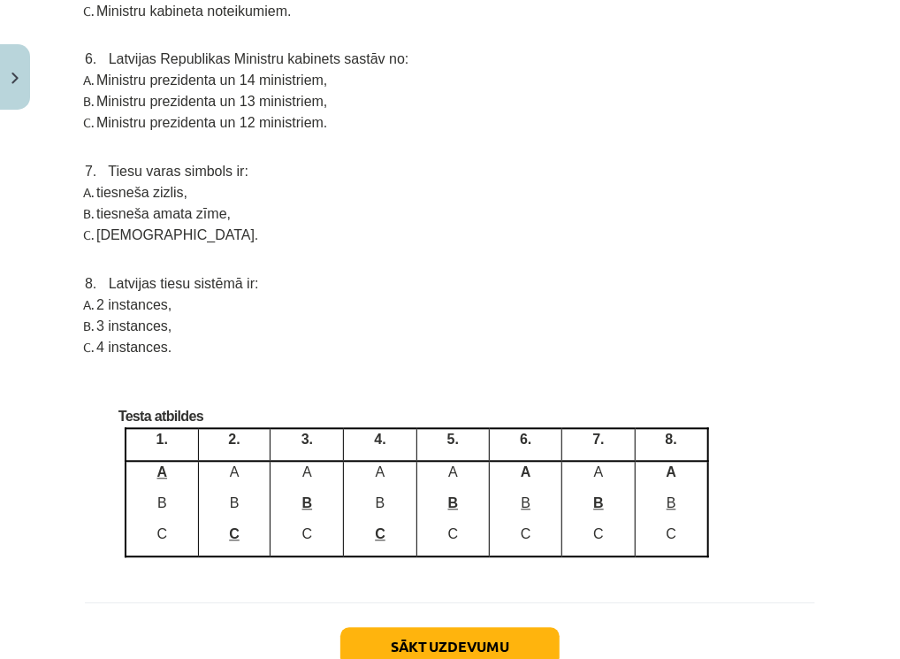
scroll to position [7887, 0]
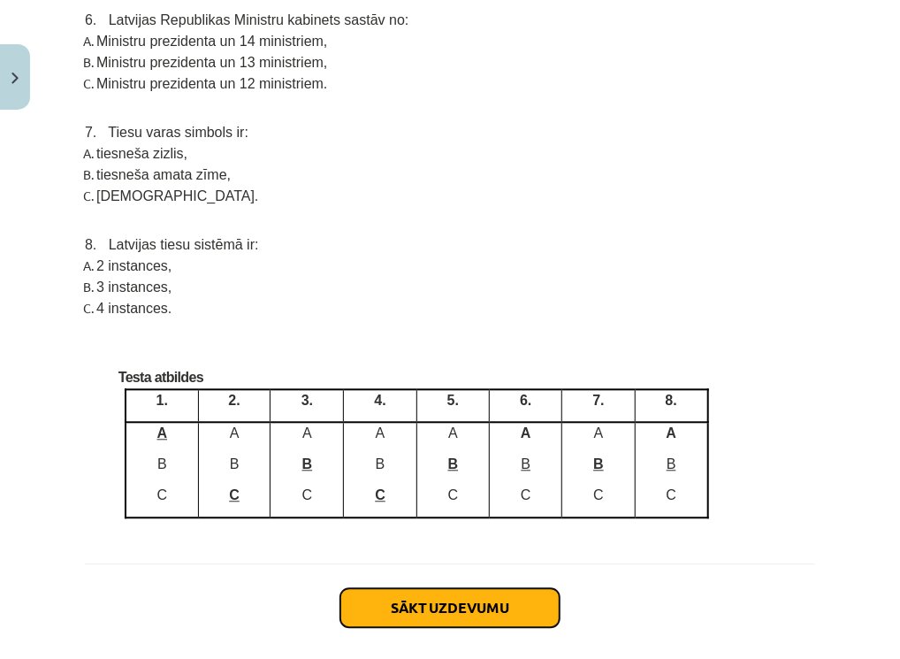
click at [446, 588] on button "Sākt uzdevumu" at bounding box center [450, 607] width 219 height 39
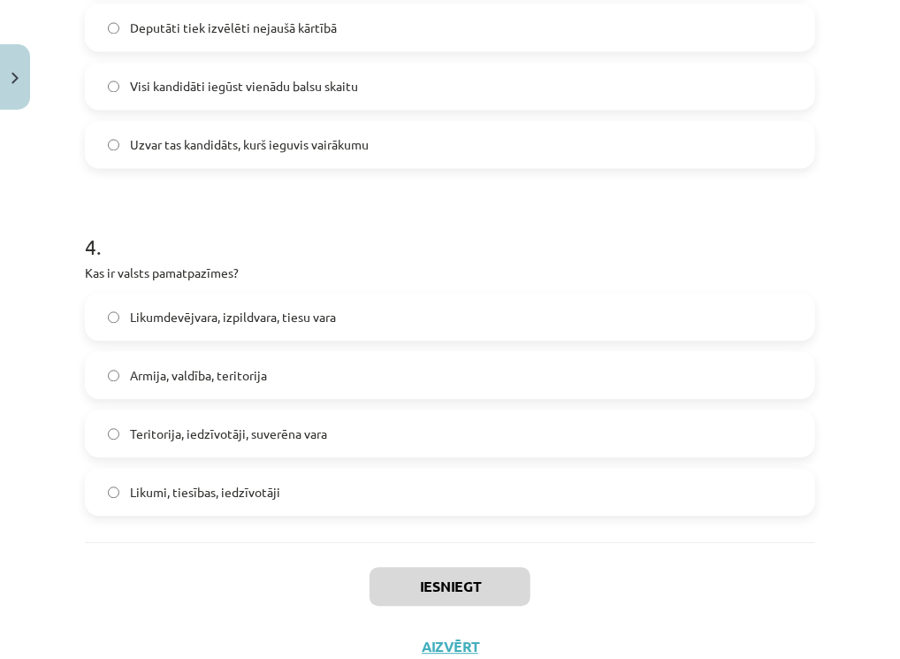
scroll to position [1252, 0]
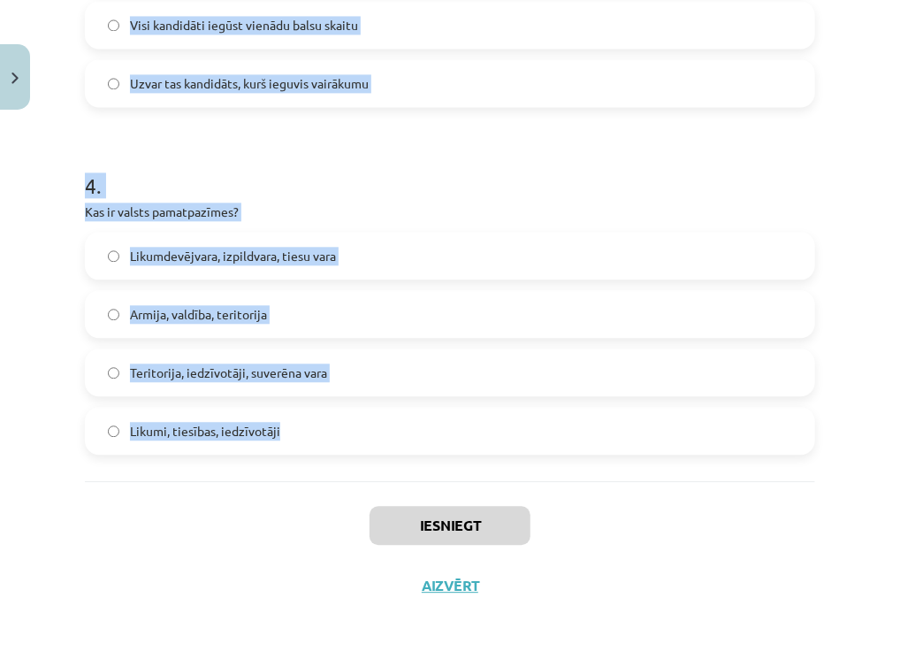
drag, startPoint x: 88, startPoint y: 333, endPoint x: 319, endPoint y: 435, distance: 252.3
copy form "1 . Kas ir Satversmes tiesas galvenā funkcija? Veikt valsts ārpolitiku Nodrošin…"
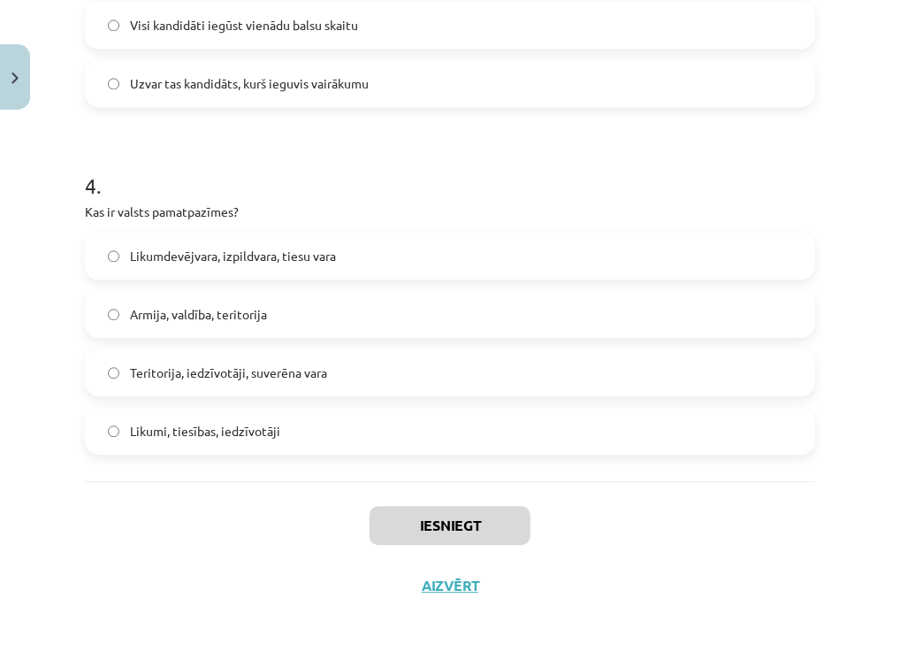
click at [225, 489] on div "Iesniegt Aizvērt" at bounding box center [450, 543] width 731 height 124
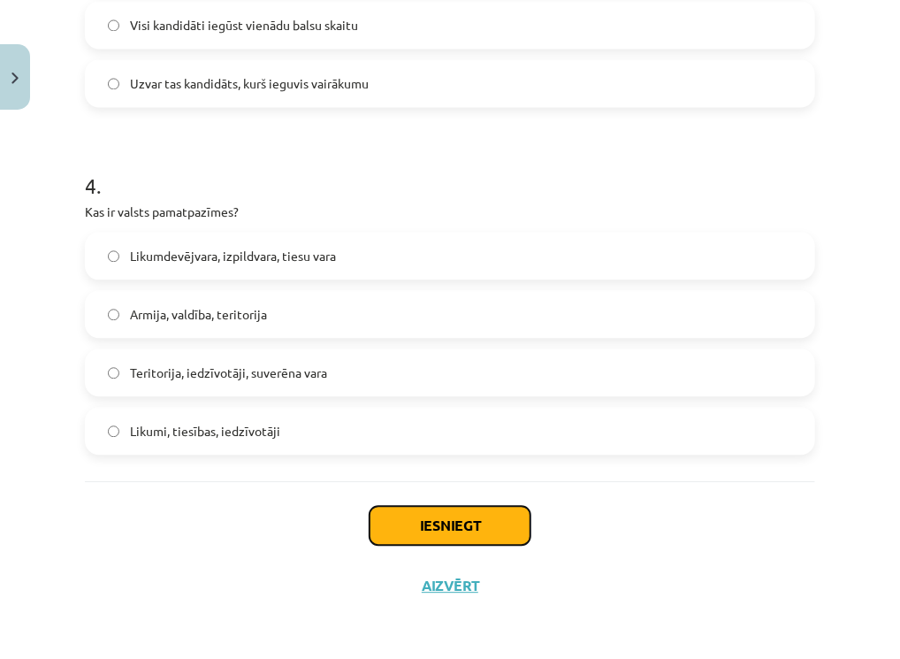
click at [399, 510] on button "Iesniegt" at bounding box center [450, 525] width 161 height 39
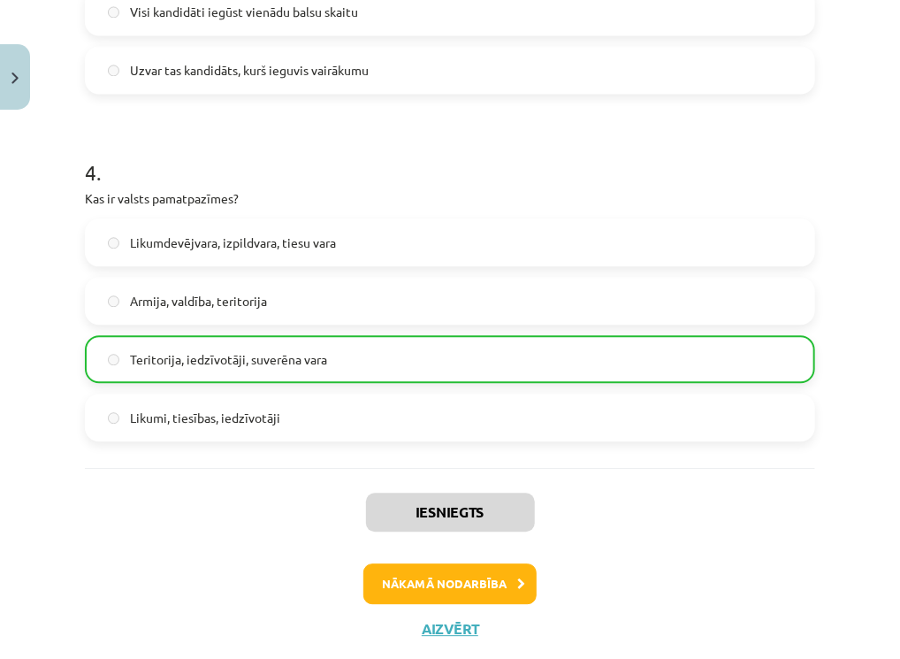
scroll to position [1308, 0]
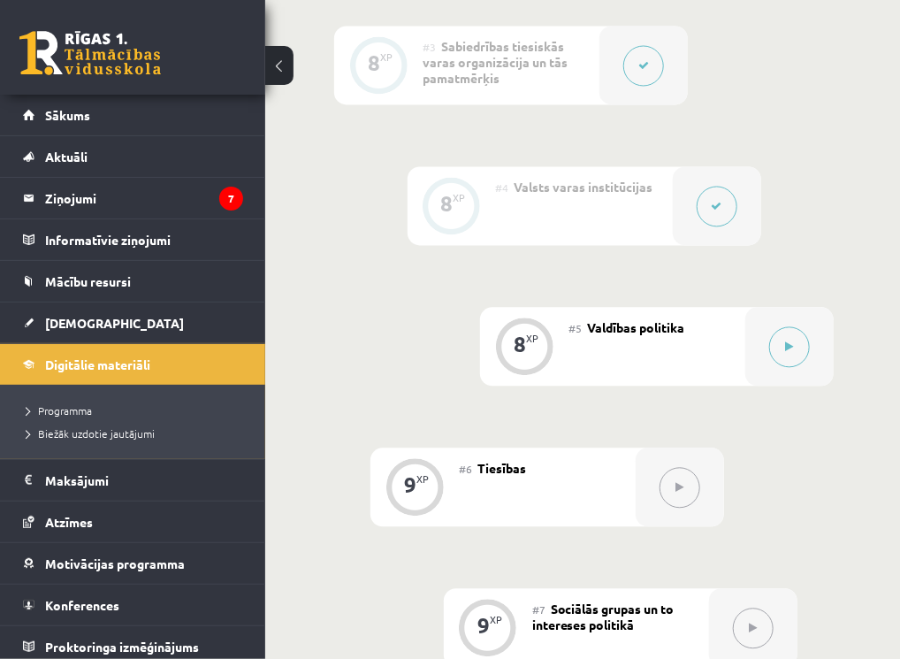
scroll to position [1113, 2]
click at [794, 342] on icon at bounding box center [790, 346] width 8 height 11
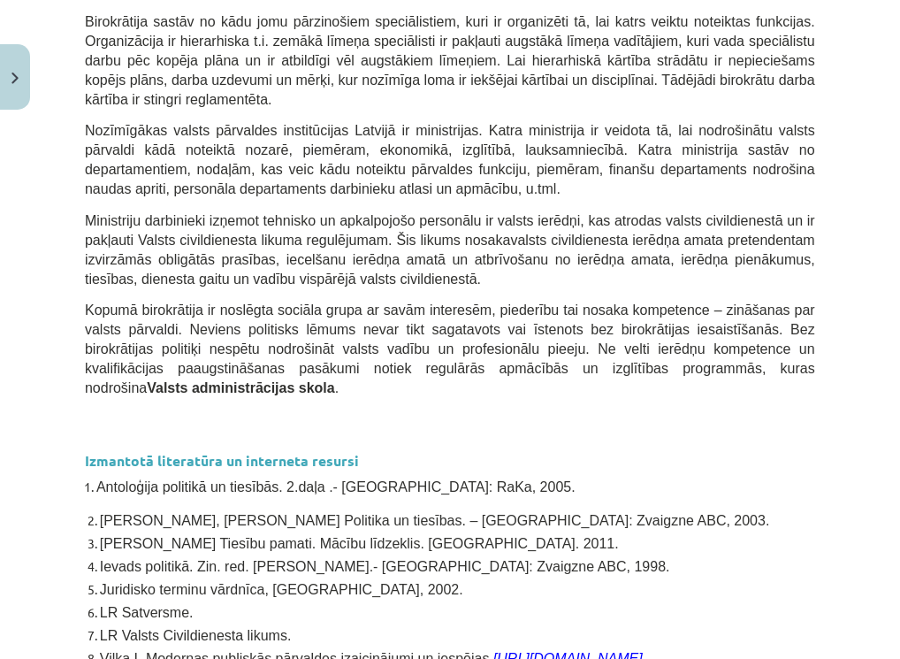
scroll to position [4383, 0]
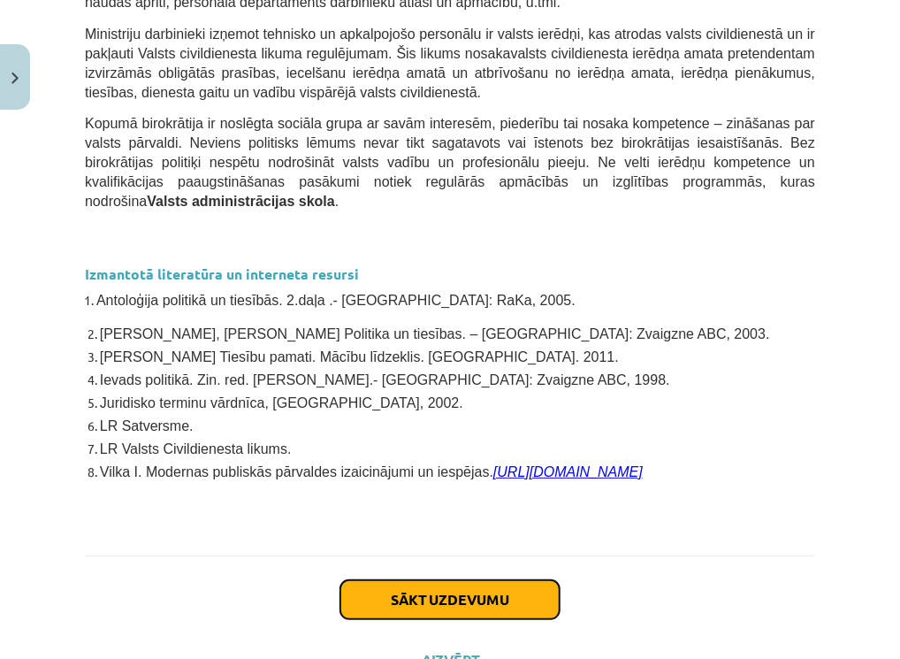
click at [474, 580] on button "Sākt uzdevumu" at bounding box center [450, 599] width 219 height 39
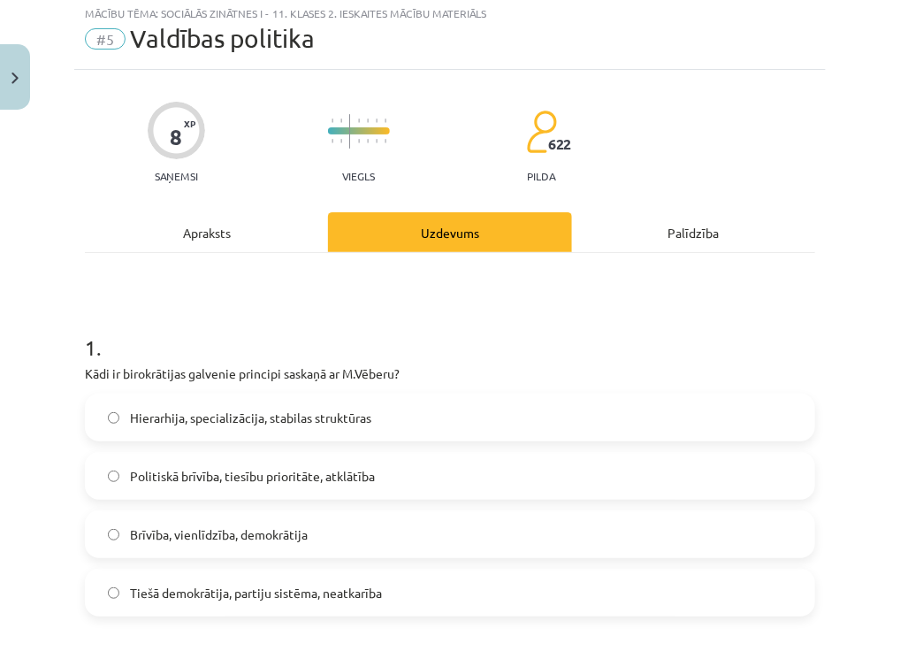
scroll to position [44, 0]
